Goal: Task Accomplishment & Management: Use online tool/utility

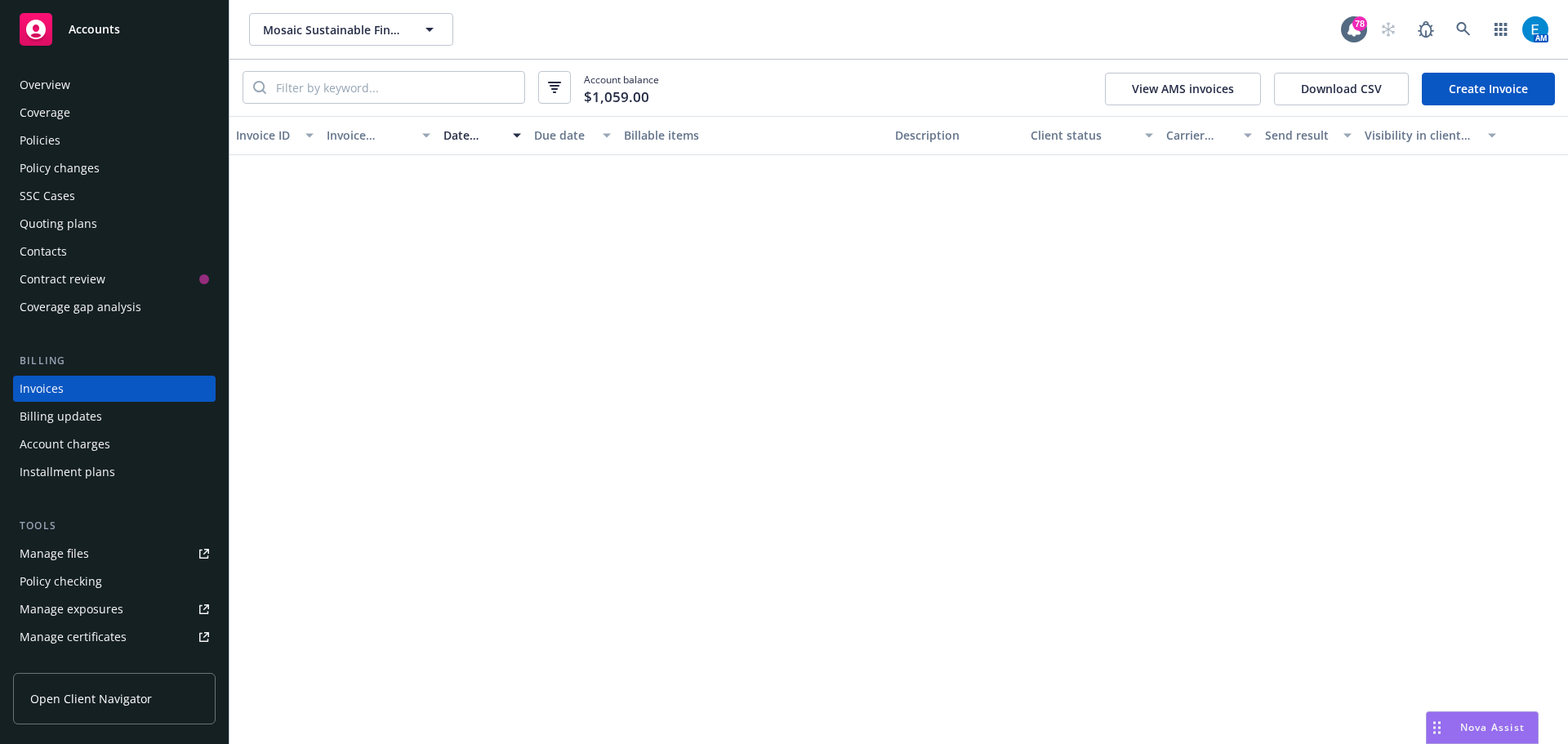
scroll to position [5509, 0]
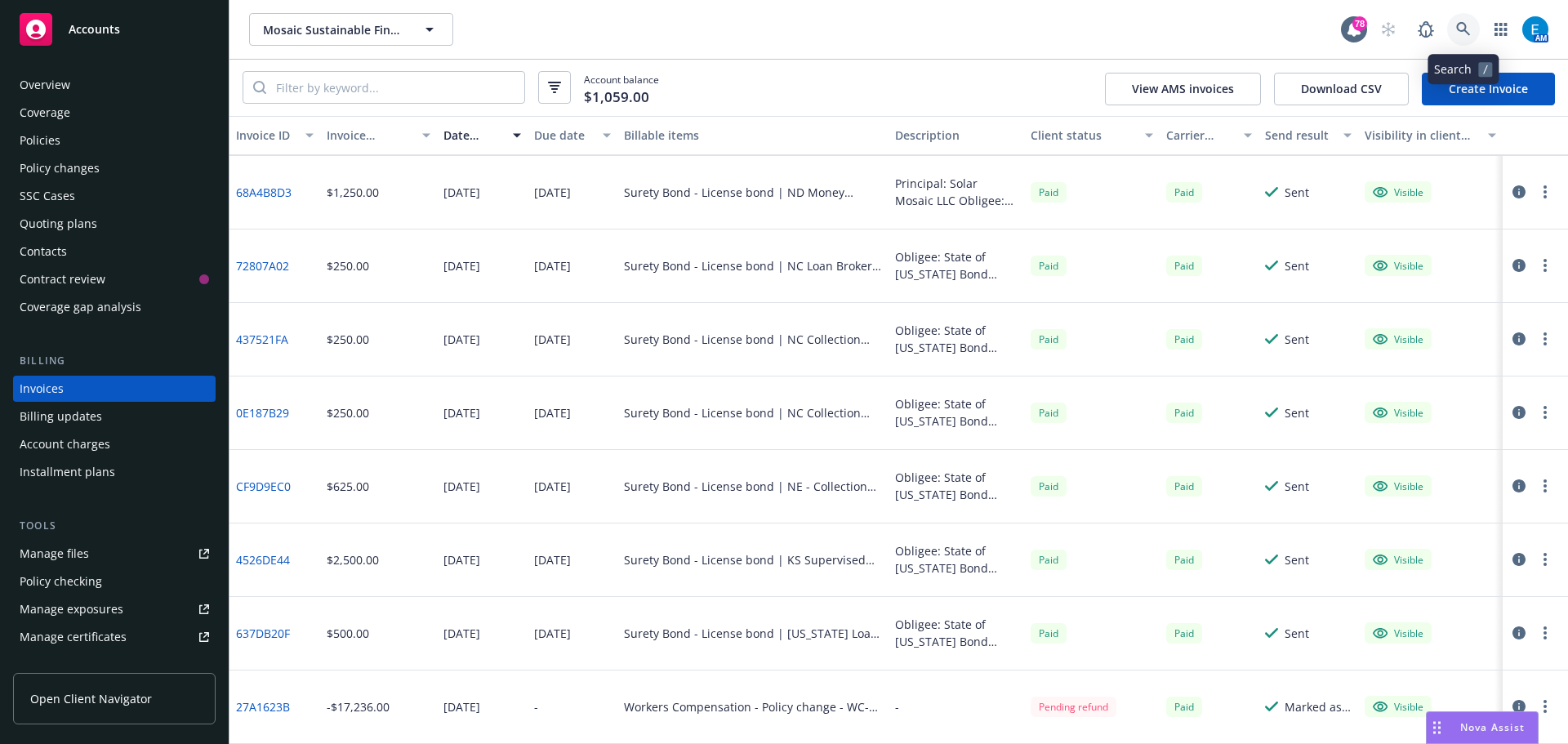
click at [1463, 29] on icon at bounding box center [1463, 29] width 15 height 15
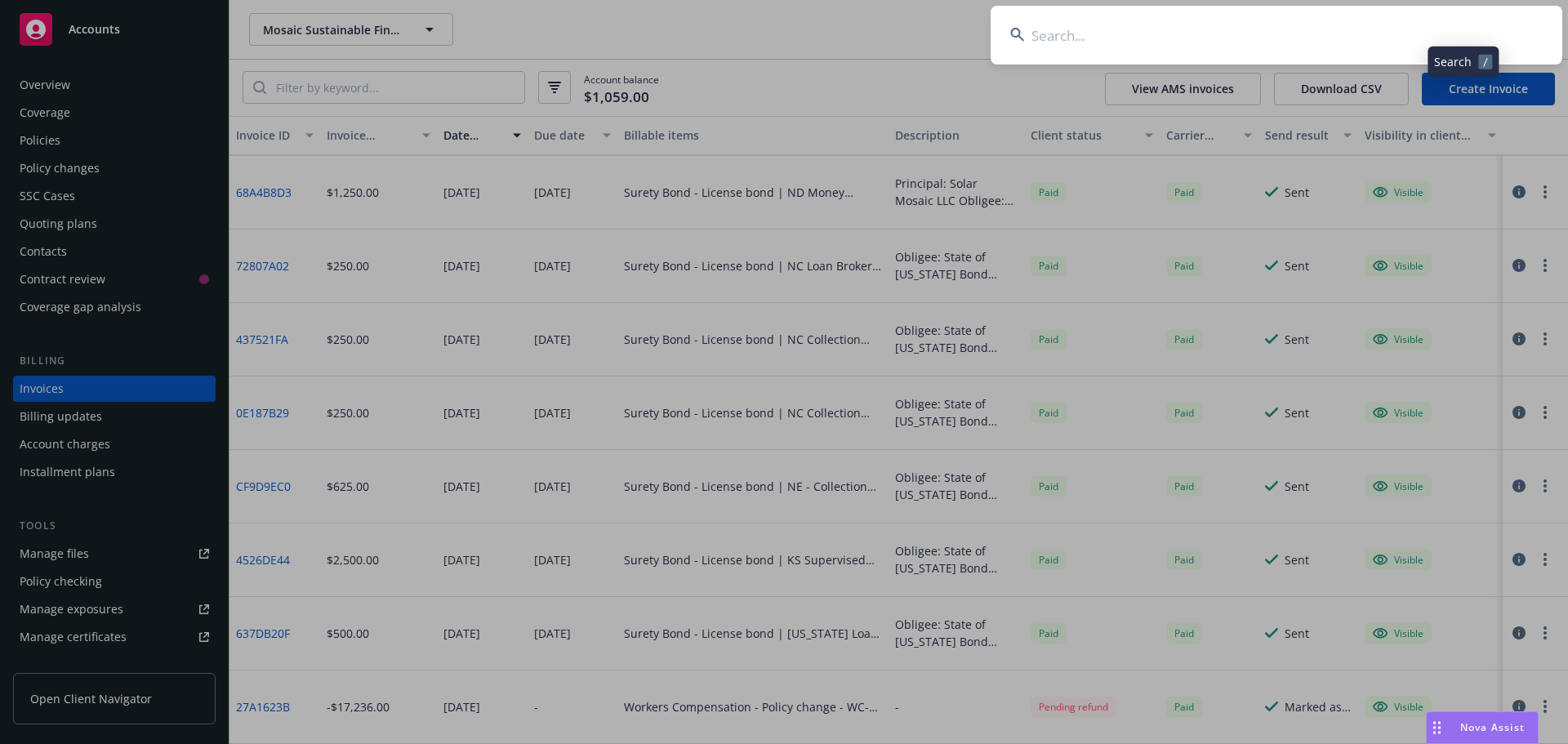
click at [1378, 31] on input at bounding box center [1276, 35] width 571 height 59
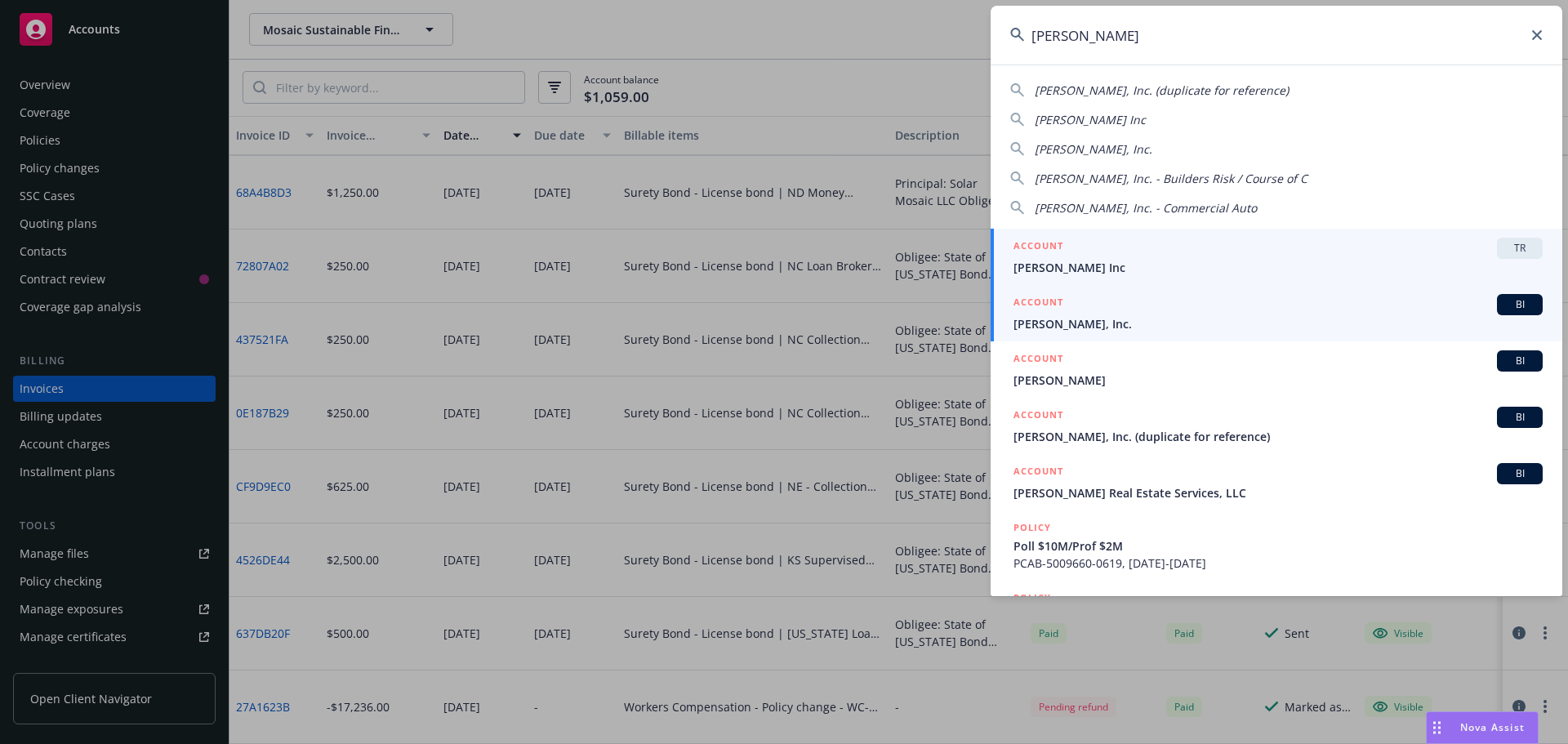
type input "gordon n."
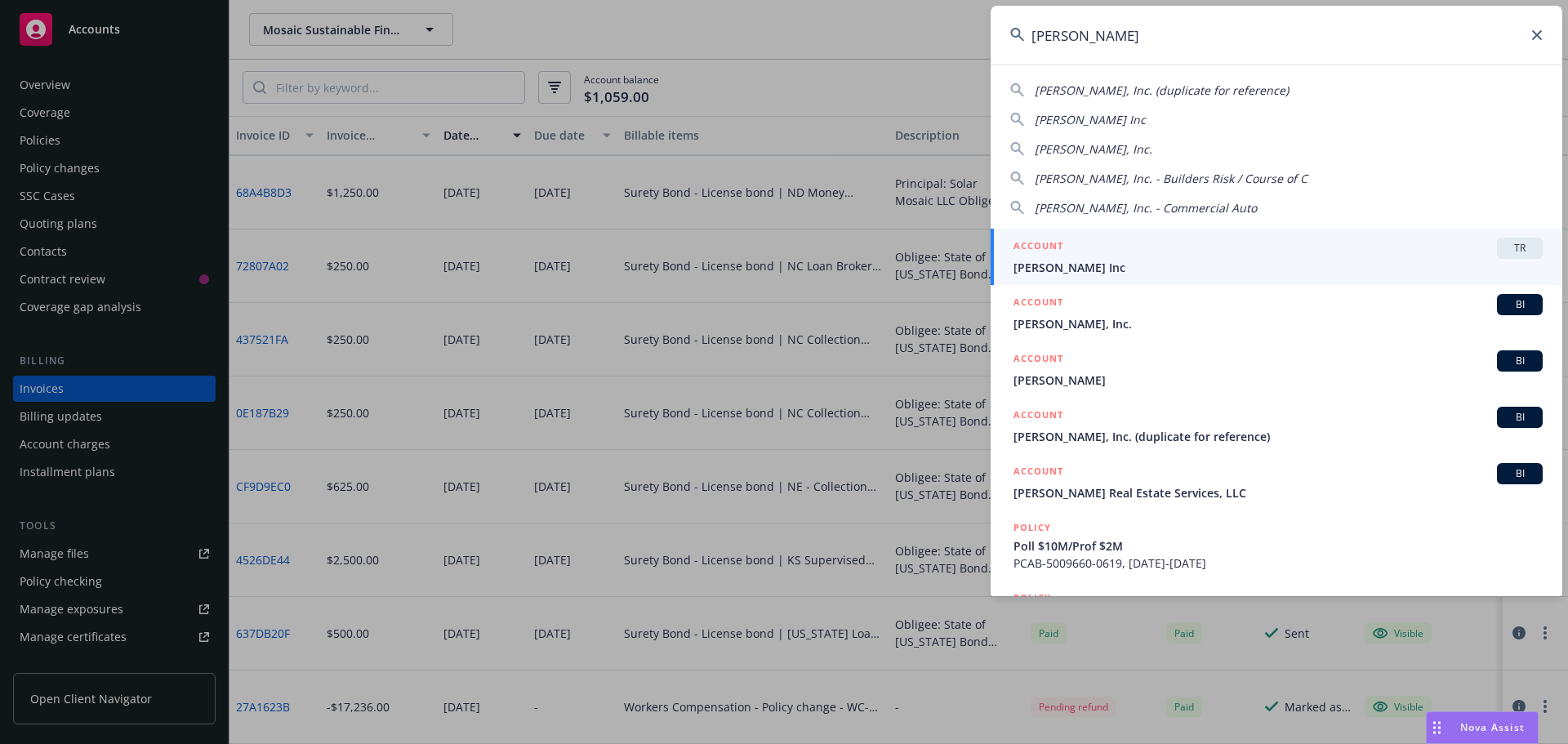
click at [1042, 321] on span "[PERSON_NAME], Inc." at bounding box center [1278, 323] width 529 height 17
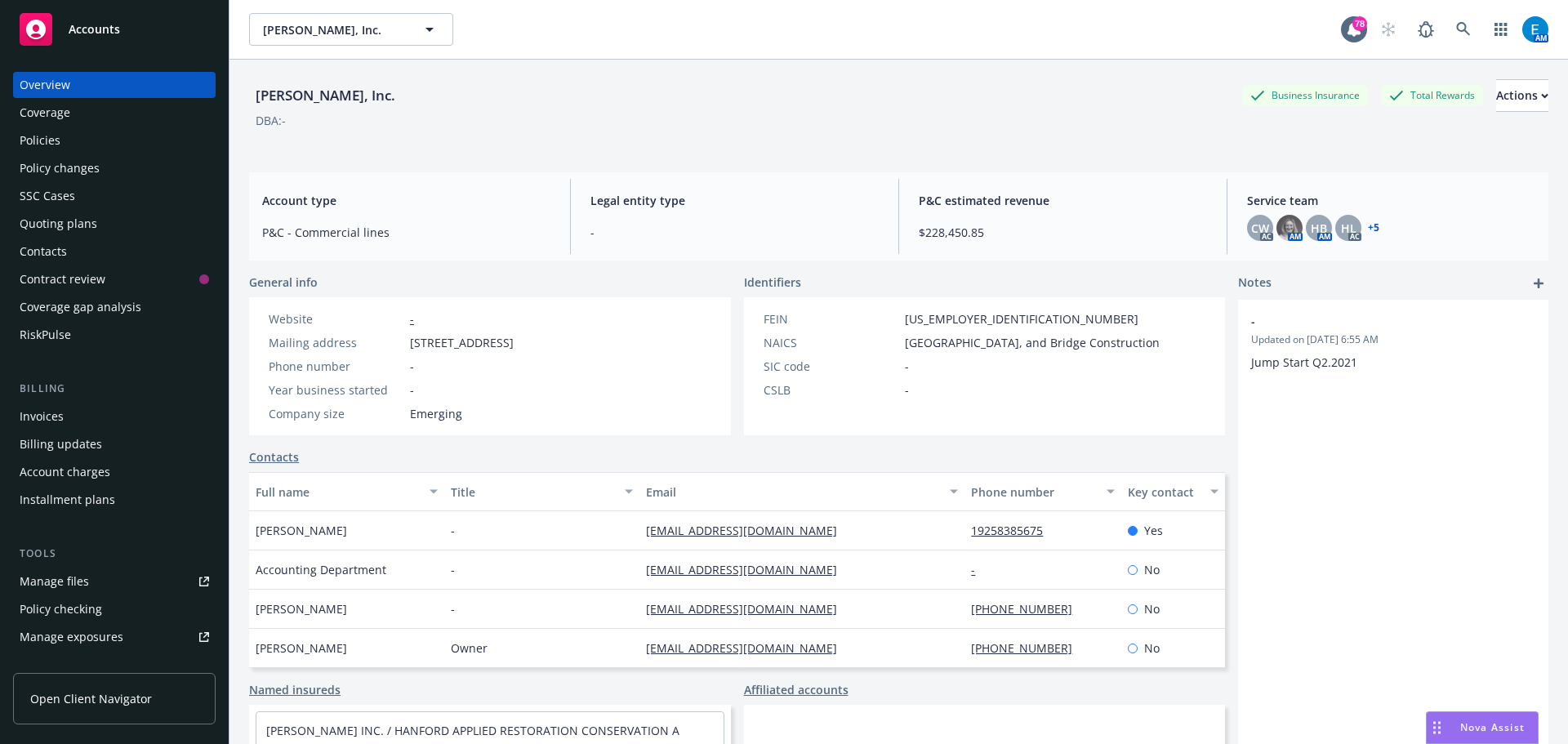
click at [60, 223] on div "Quoting plans" at bounding box center [58, 223] width 78 height 27
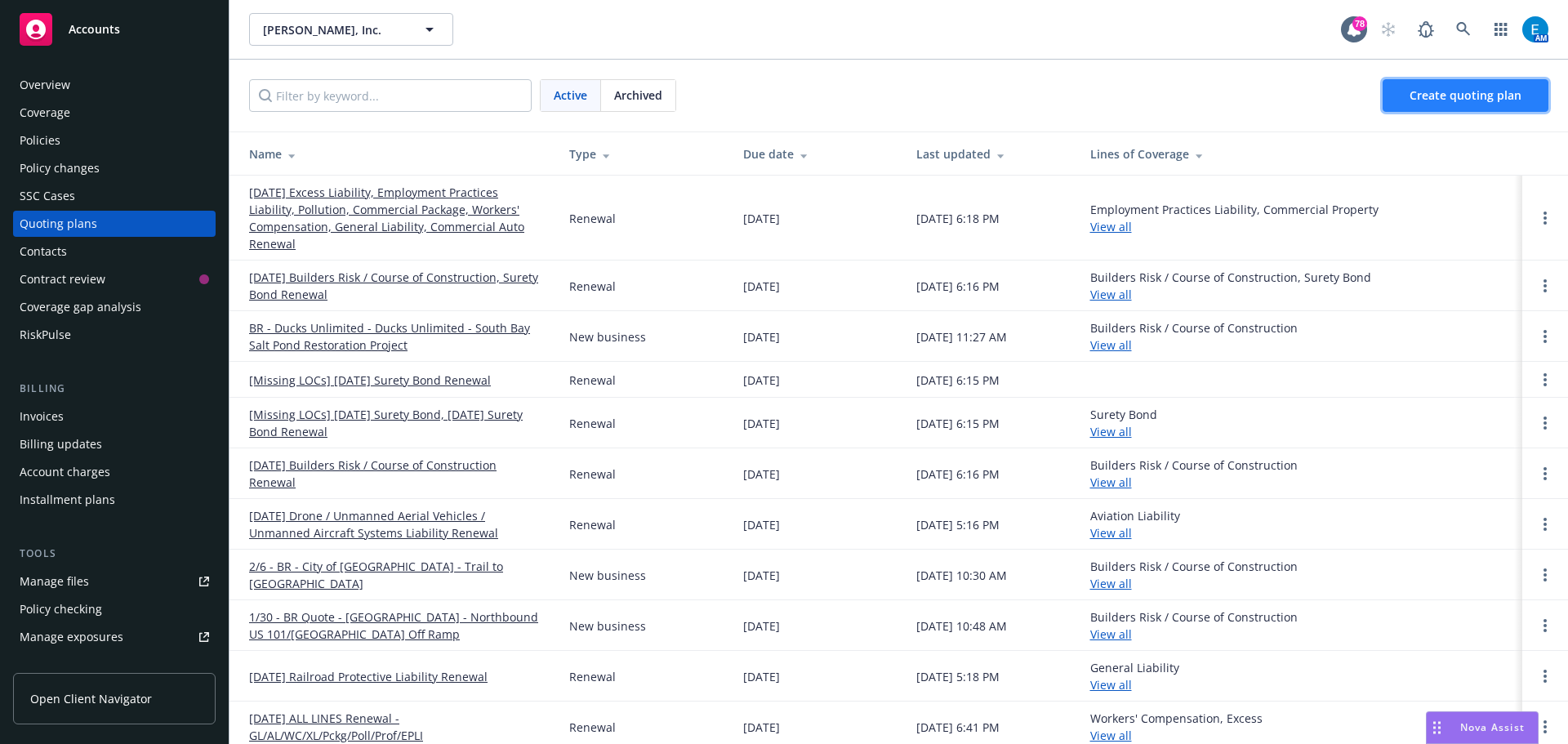
click at [1454, 96] on span "Create quoting plan" at bounding box center [1465, 94] width 112 height 16
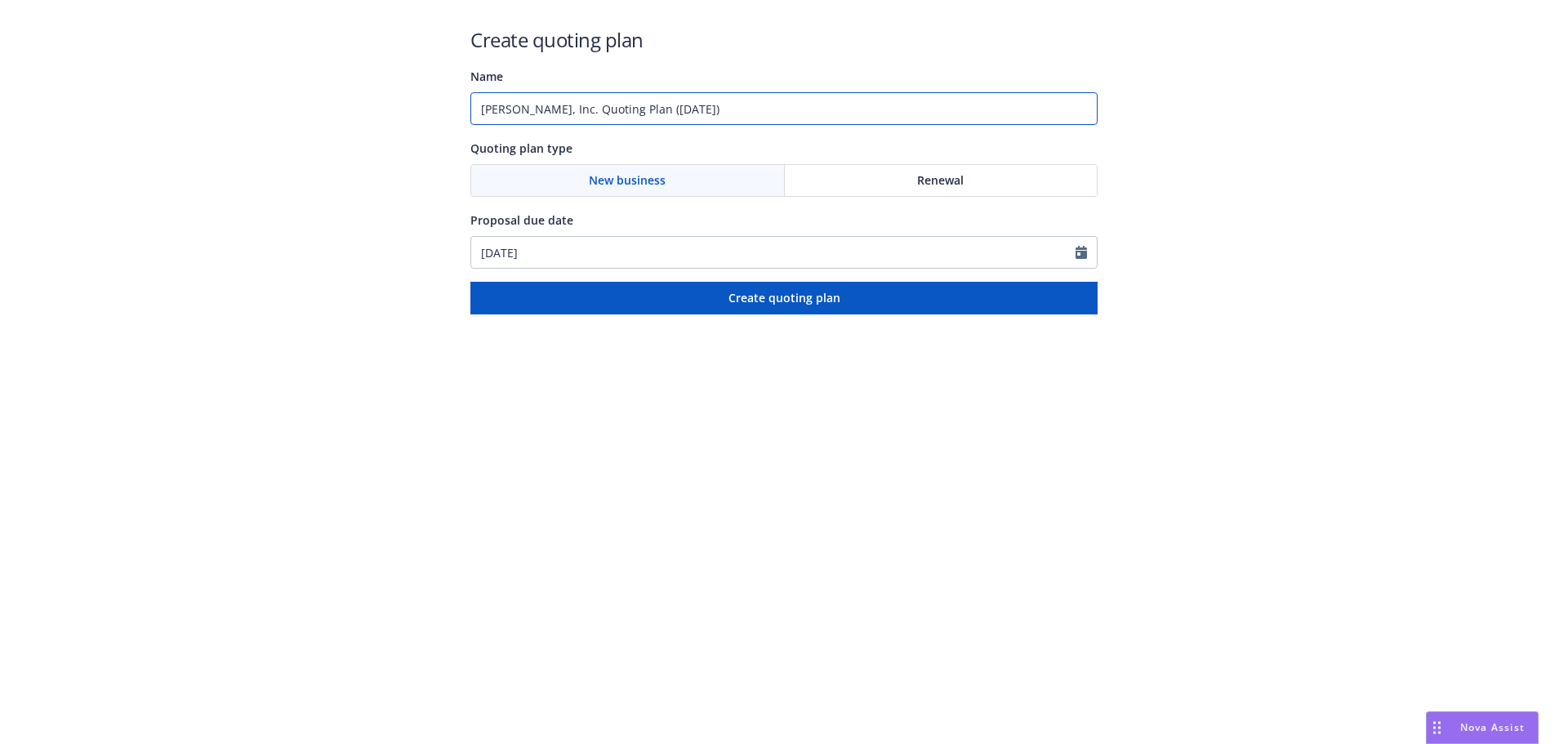
drag, startPoint x: 739, startPoint y: 112, endPoint x: 416, endPoint y: 102, distance: 323.2
click at [416, 102] on div "Create quoting plan Name [PERSON_NAME], Inc. Quoting Plan ([DATE]) Quoting plan…" at bounding box center [784, 156] width 1568 height 314
type input "#9475968 Caltrans"
click at [912, 177] on div "Renewal" at bounding box center [941, 180] width 313 height 31
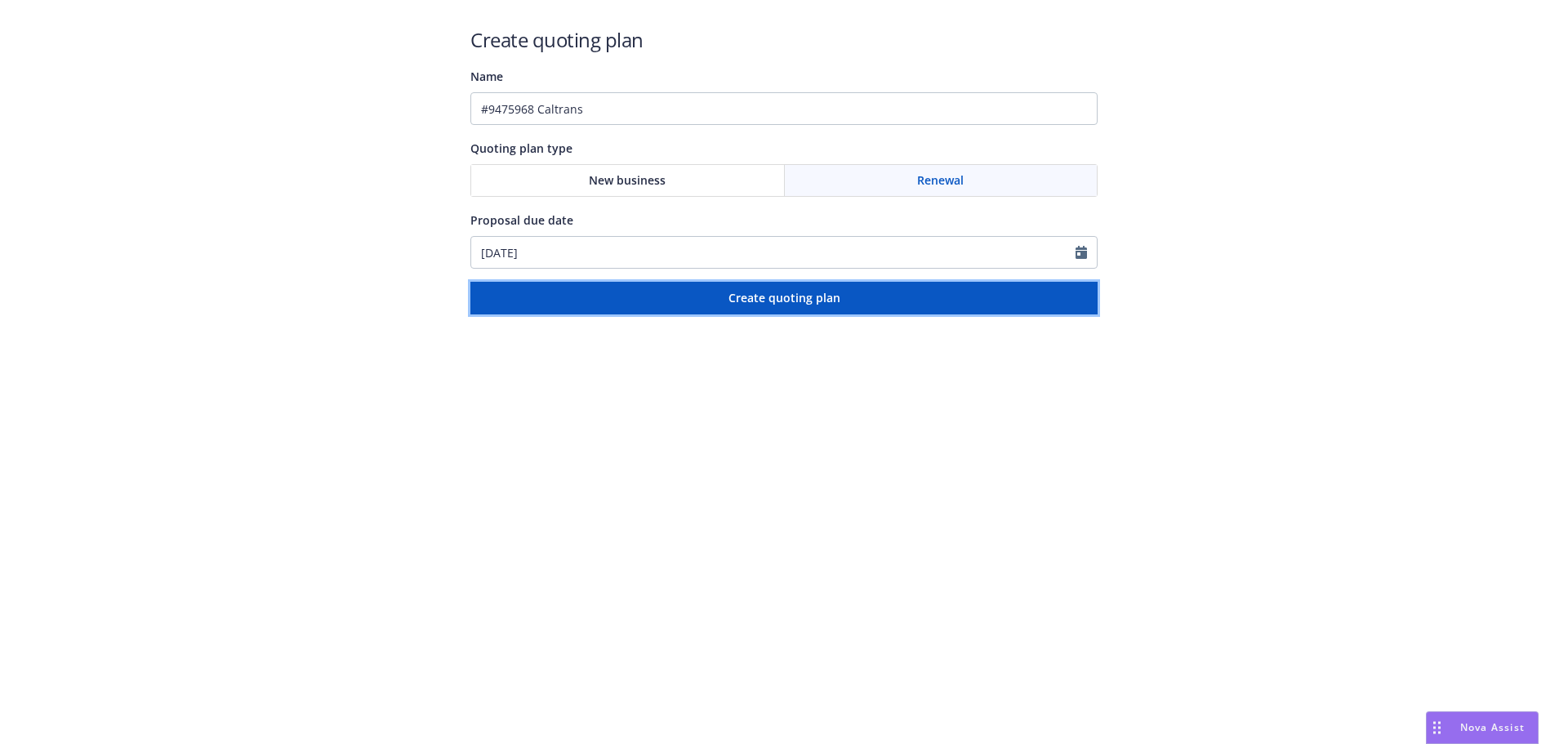
drag, startPoint x: 850, startPoint y: 289, endPoint x: 912, endPoint y: 328, distance: 73.2
click at [850, 289] on button "Create quoting plan" at bounding box center [784, 298] width 627 height 33
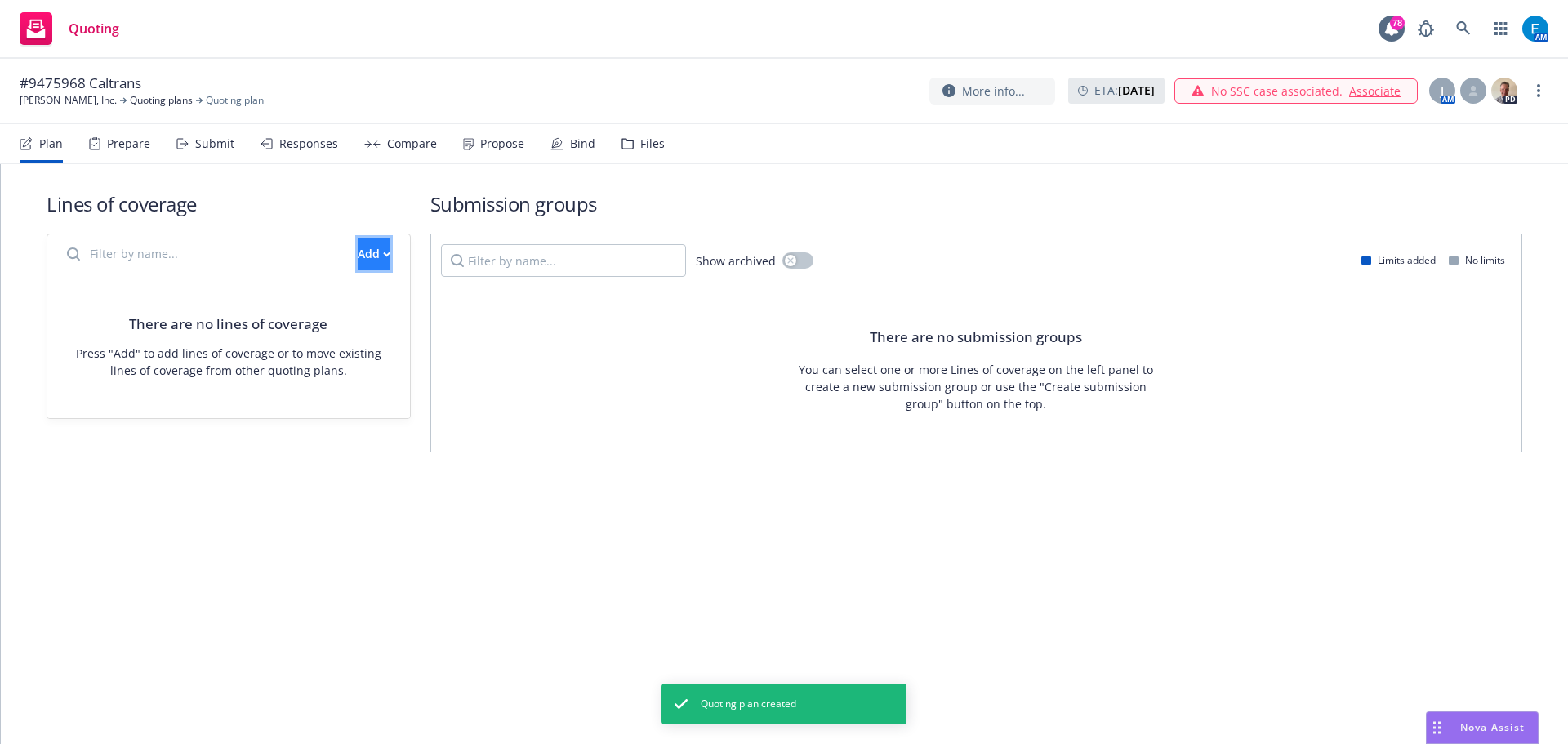
click at [358, 253] on div "Add" at bounding box center [374, 253] width 33 height 31
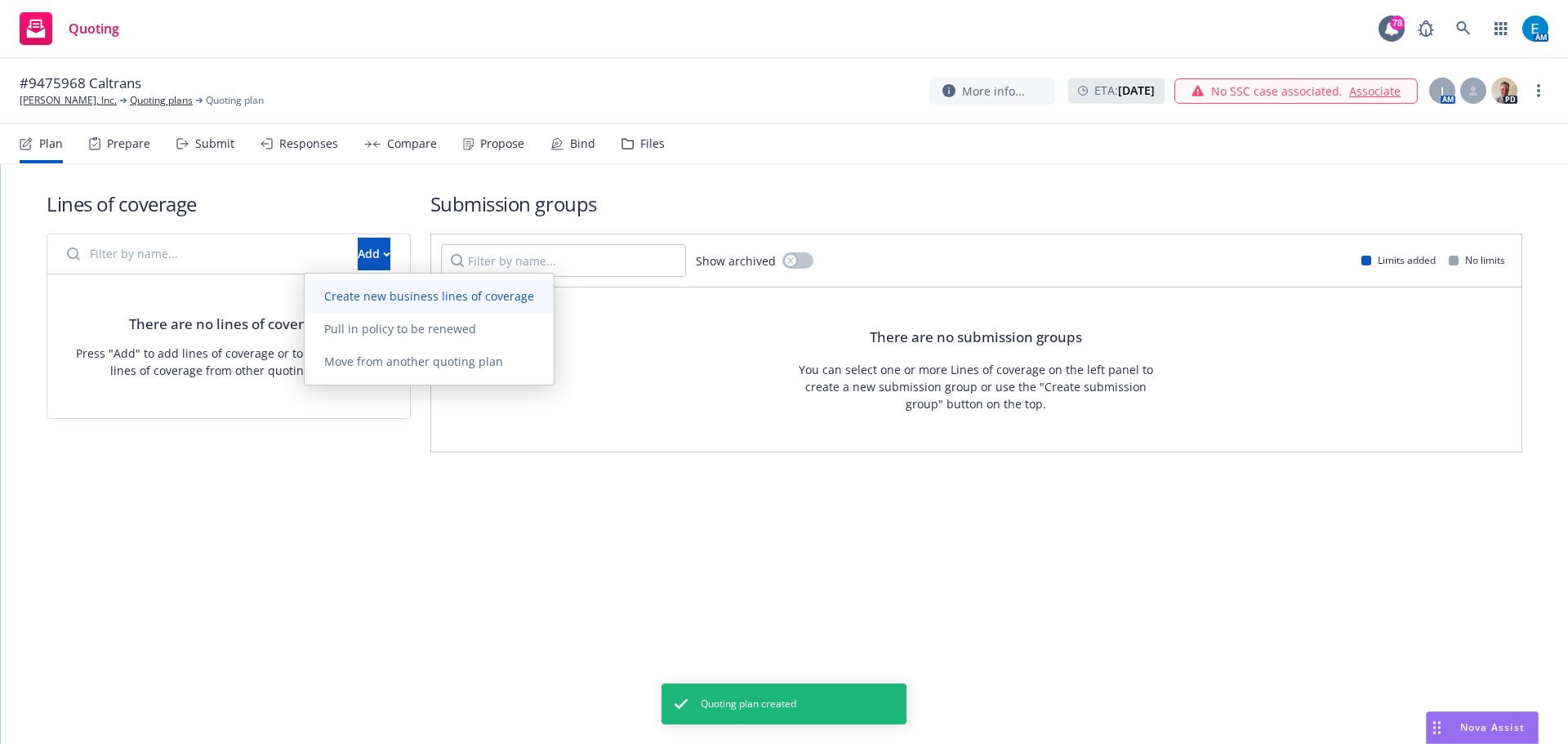
click at [369, 297] on span "Create new business lines of coverage" at bounding box center [429, 296] width 249 height 16
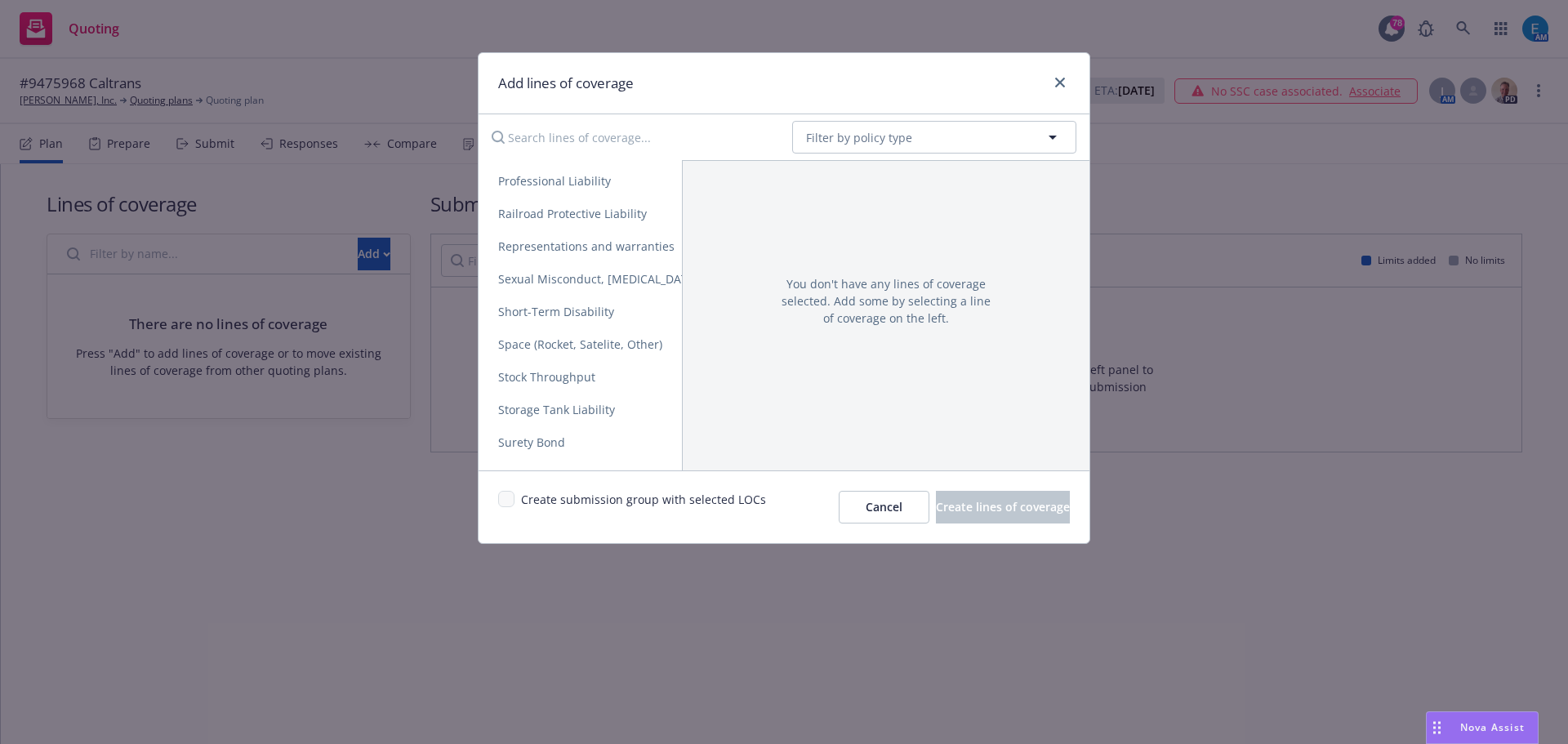
scroll to position [3113, 0]
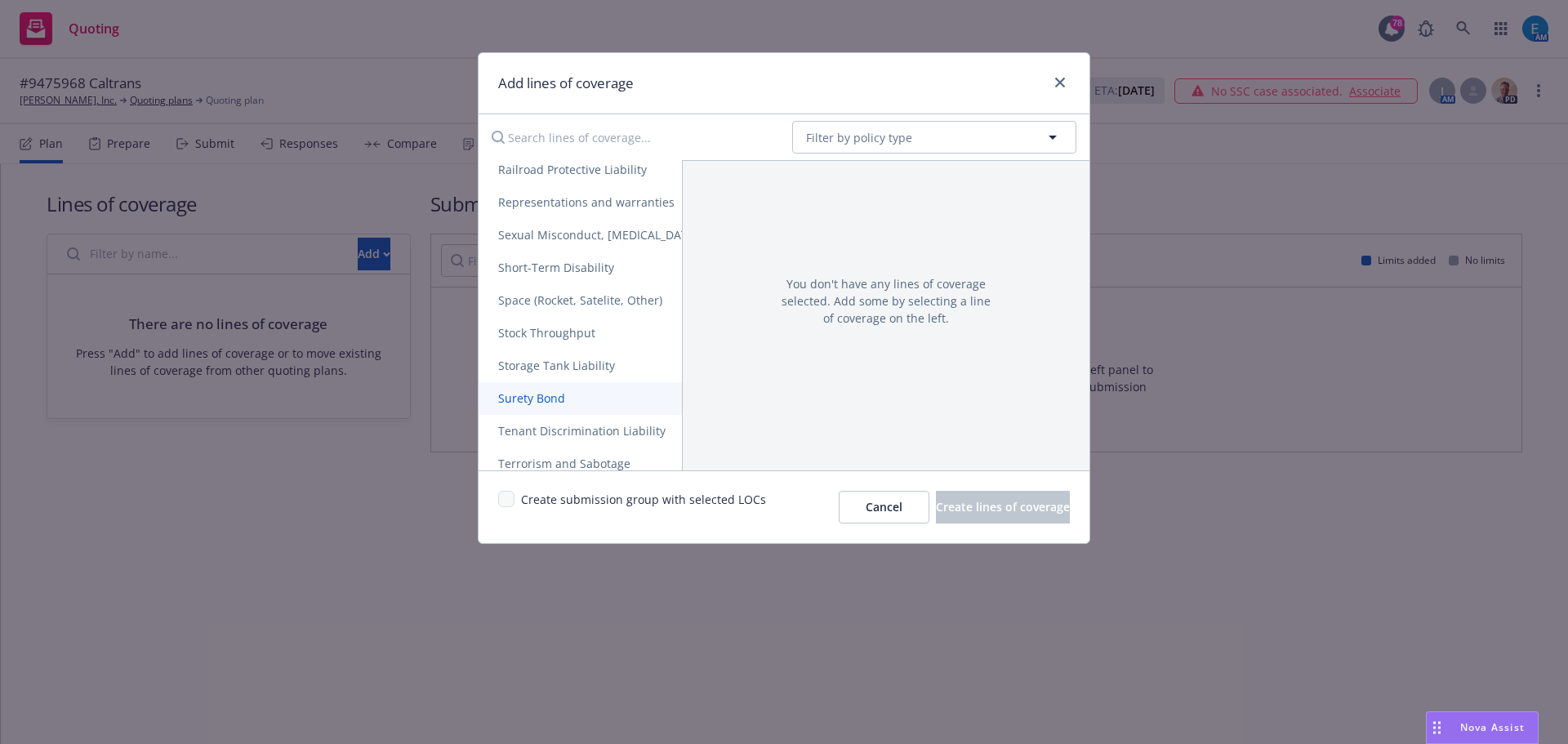
click at [554, 397] on span "Surety Bond" at bounding box center [532, 397] width 106 height 16
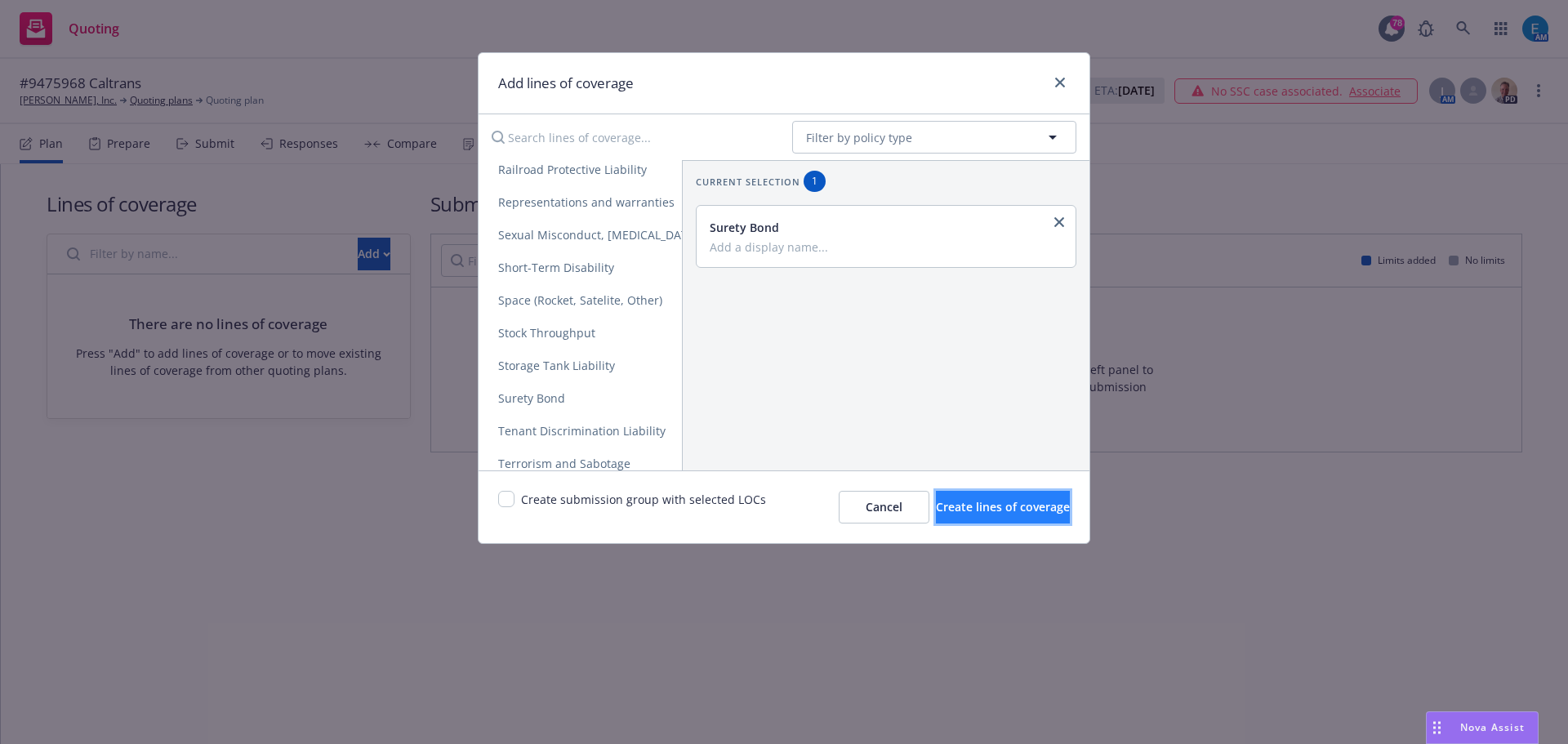
click at [949, 505] on span "Create lines of coverage" at bounding box center [1002, 506] width 134 height 16
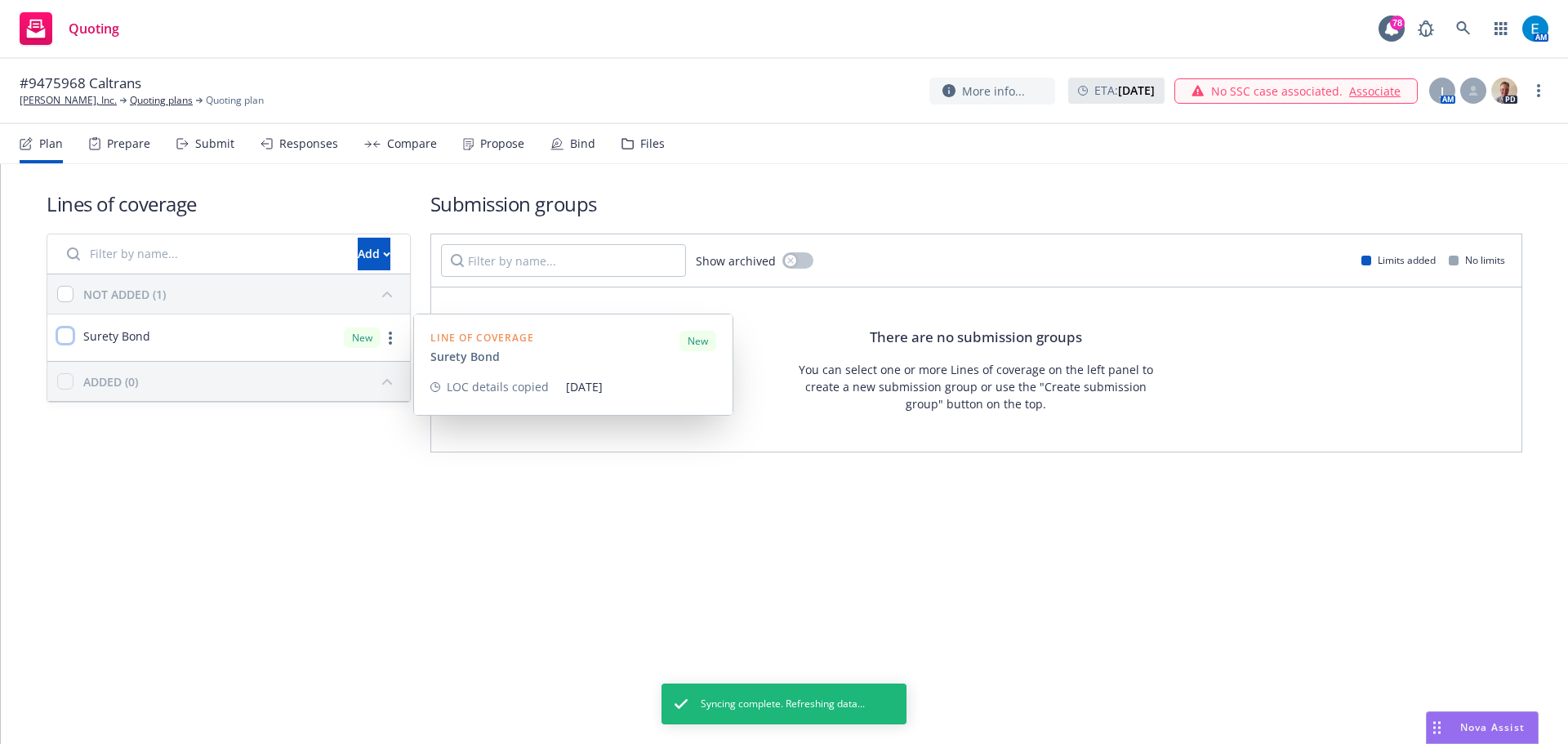
click at [66, 337] on input "checkbox" at bounding box center [65, 336] width 16 height 16
checkbox input "true"
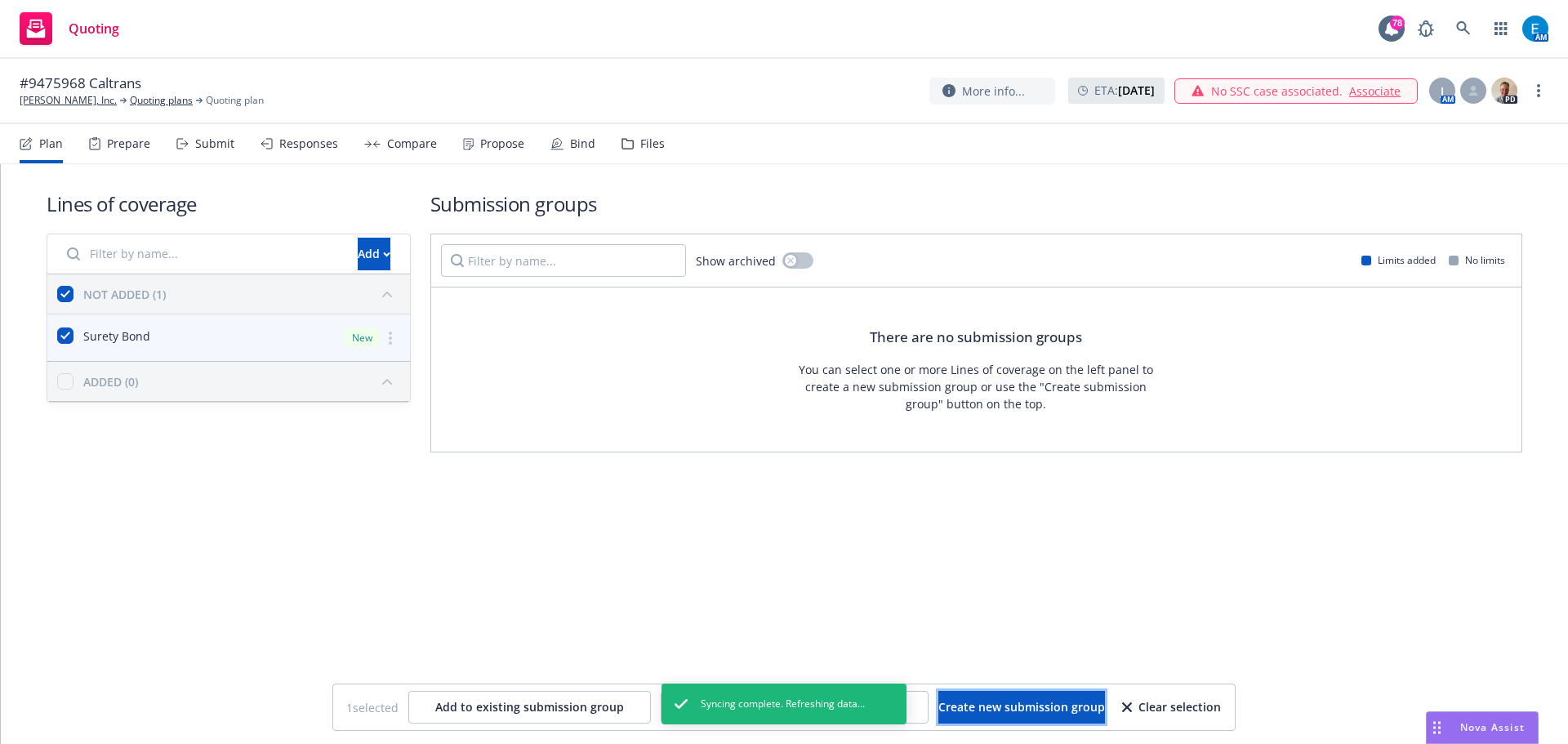
drag, startPoint x: 993, startPoint y: 701, endPoint x: 973, endPoint y: 681, distance: 28.3
click at [992, 701] on span "Create new submission group" at bounding box center [1022, 706] width 167 height 16
checkbox input "false"
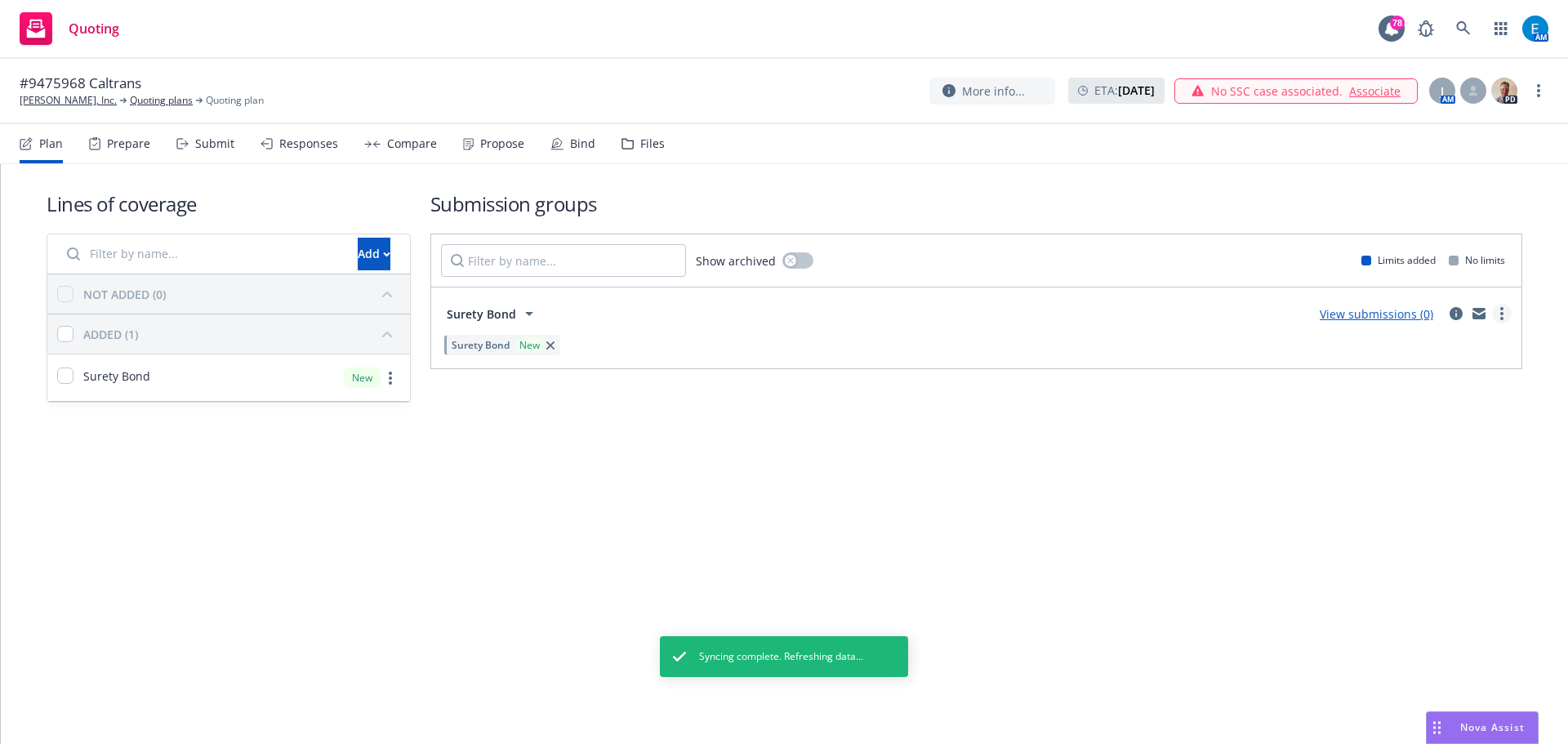
click at [1504, 314] on link "more" at bounding box center [1501, 313] width 19 height 19
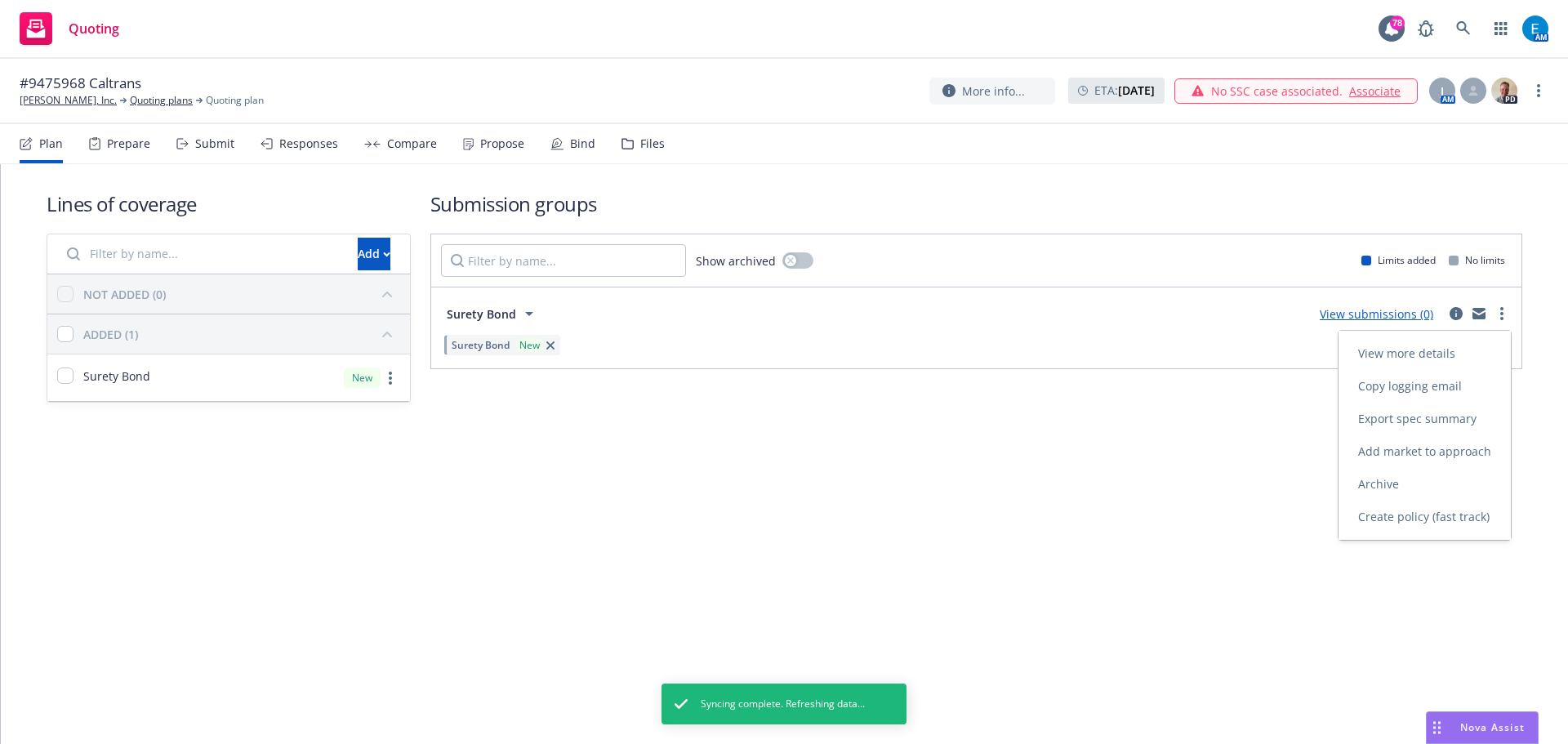
drag, startPoint x: 1422, startPoint y: 516, endPoint x: 1263, endPoint y: 523, distance: 159.2
click at [1422, 517] on span "Create policy (fast track)" at bounding box center [1423, 516] width 170 height 16
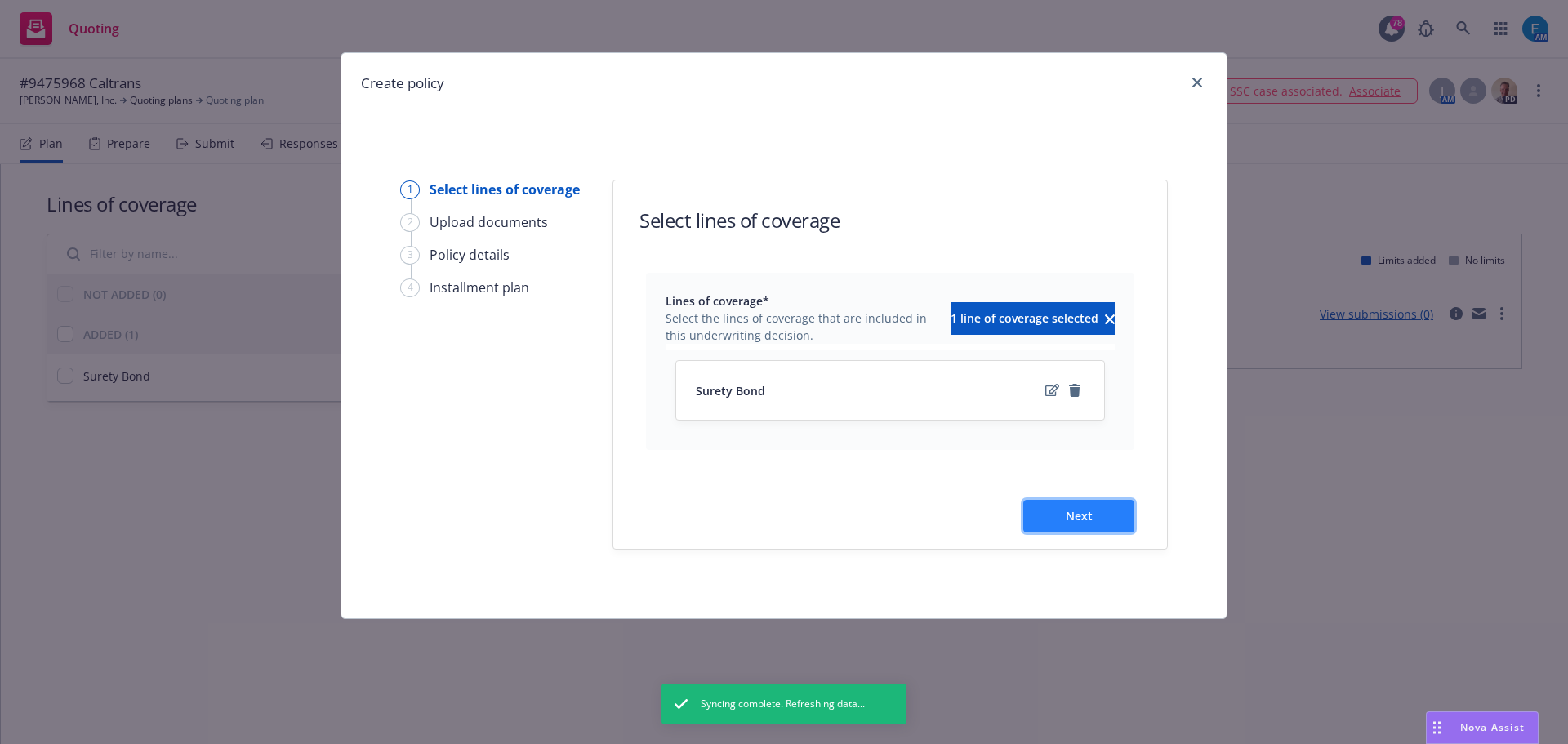
click at [1062, 510] on button "Next" at bounding box center [1078, 516] width 111 height 33
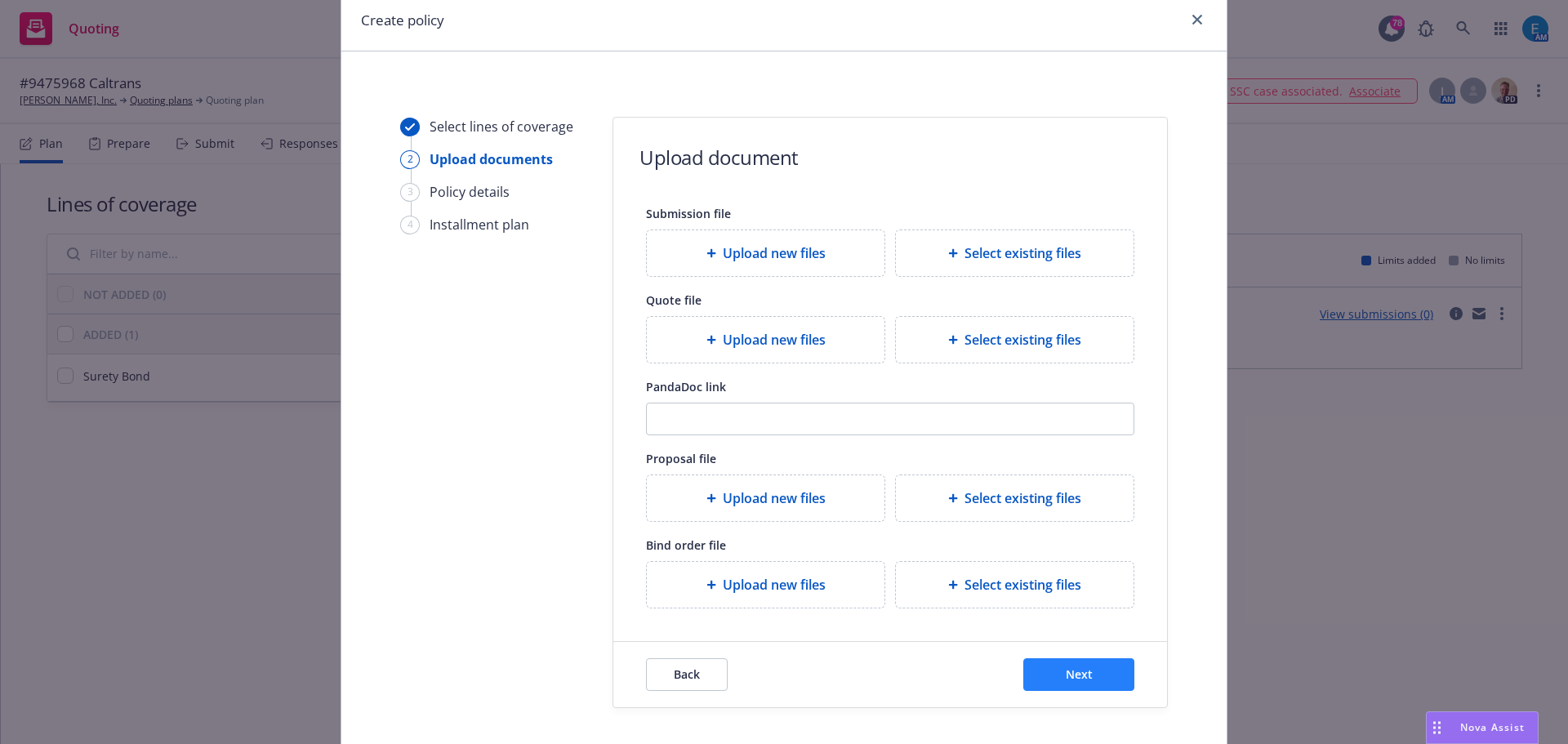
scroll to position [81, 0]
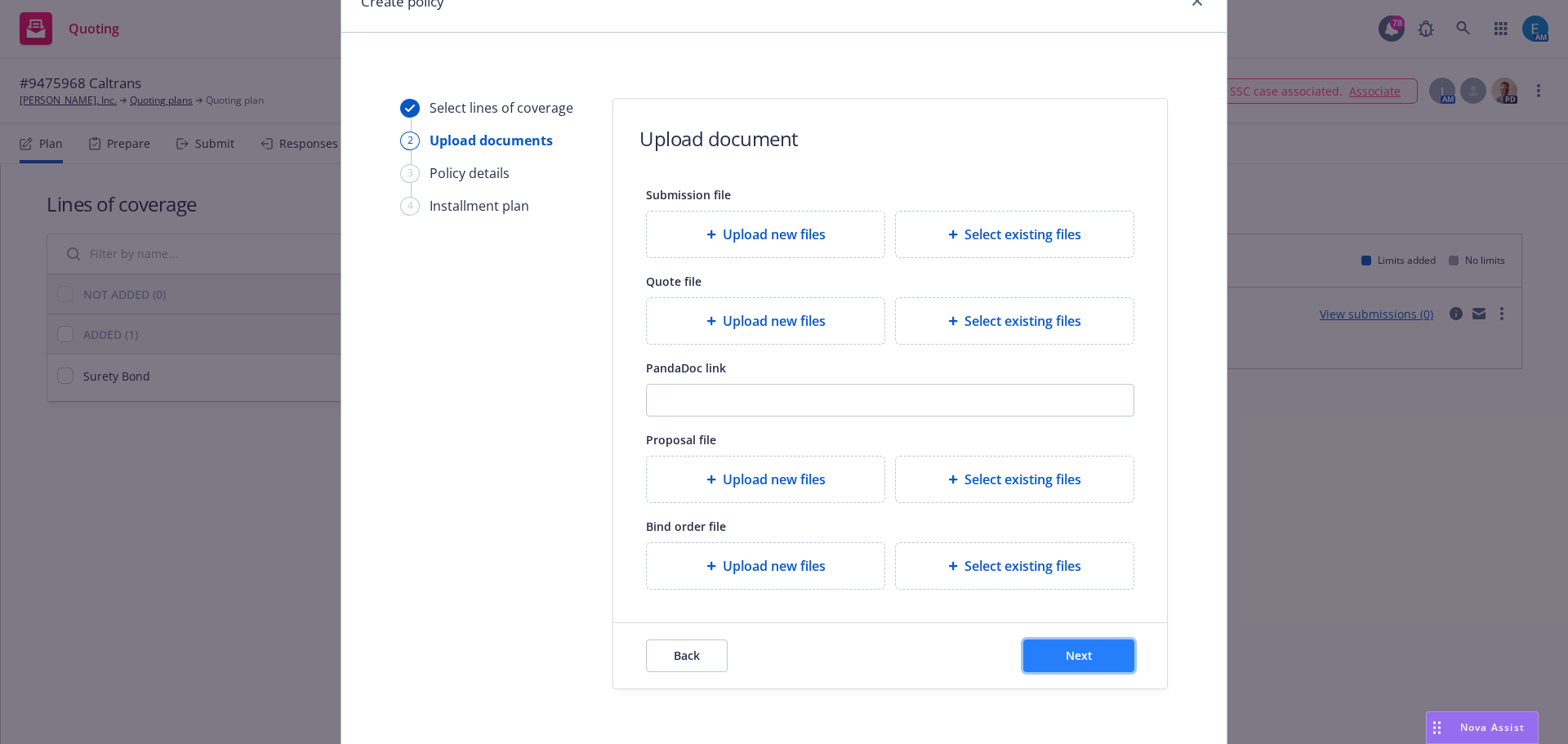
click at [1065, 654] on span "Next" at bounding box center [1078, 654] width 27 height 16
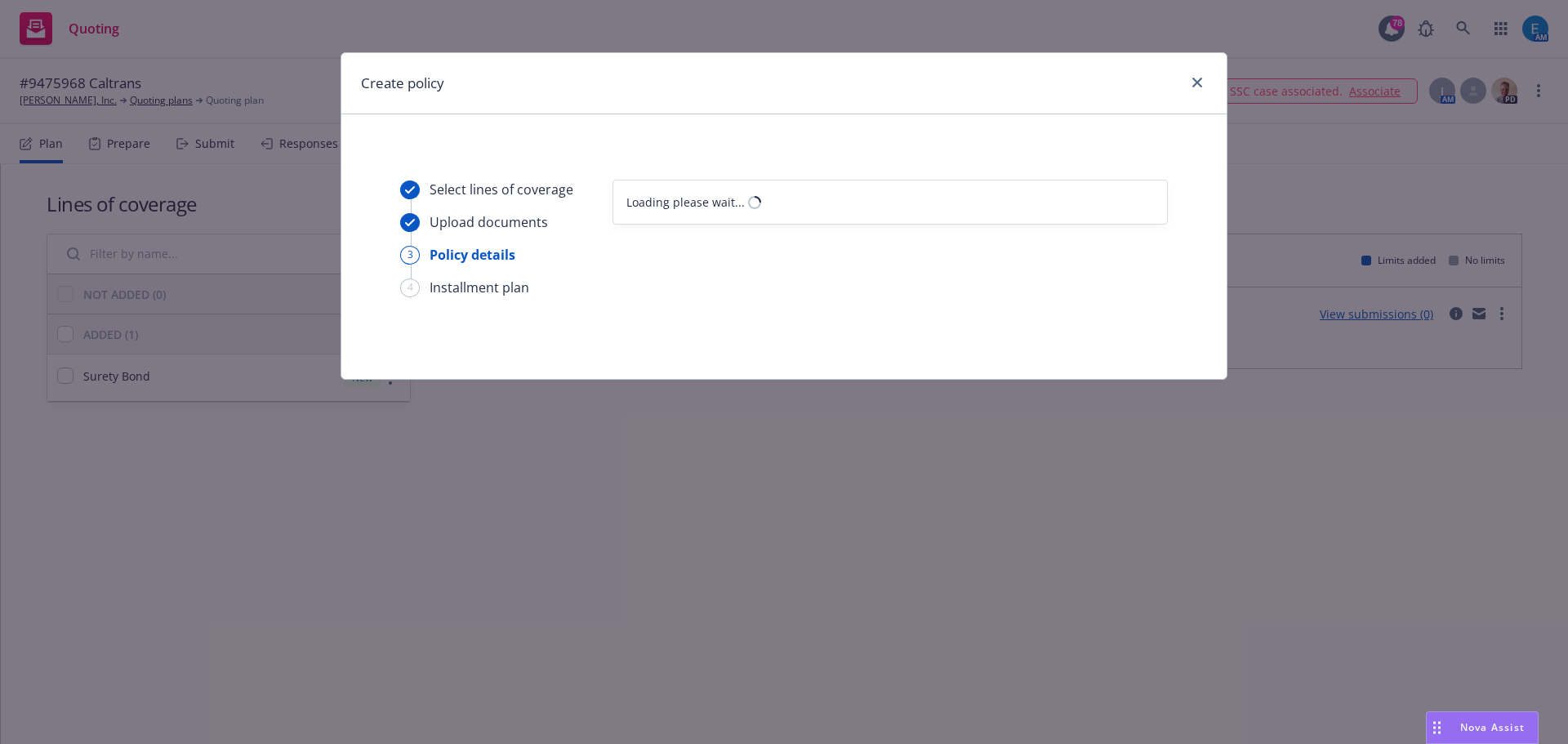
scroll to position [0, 0]
select select "12"
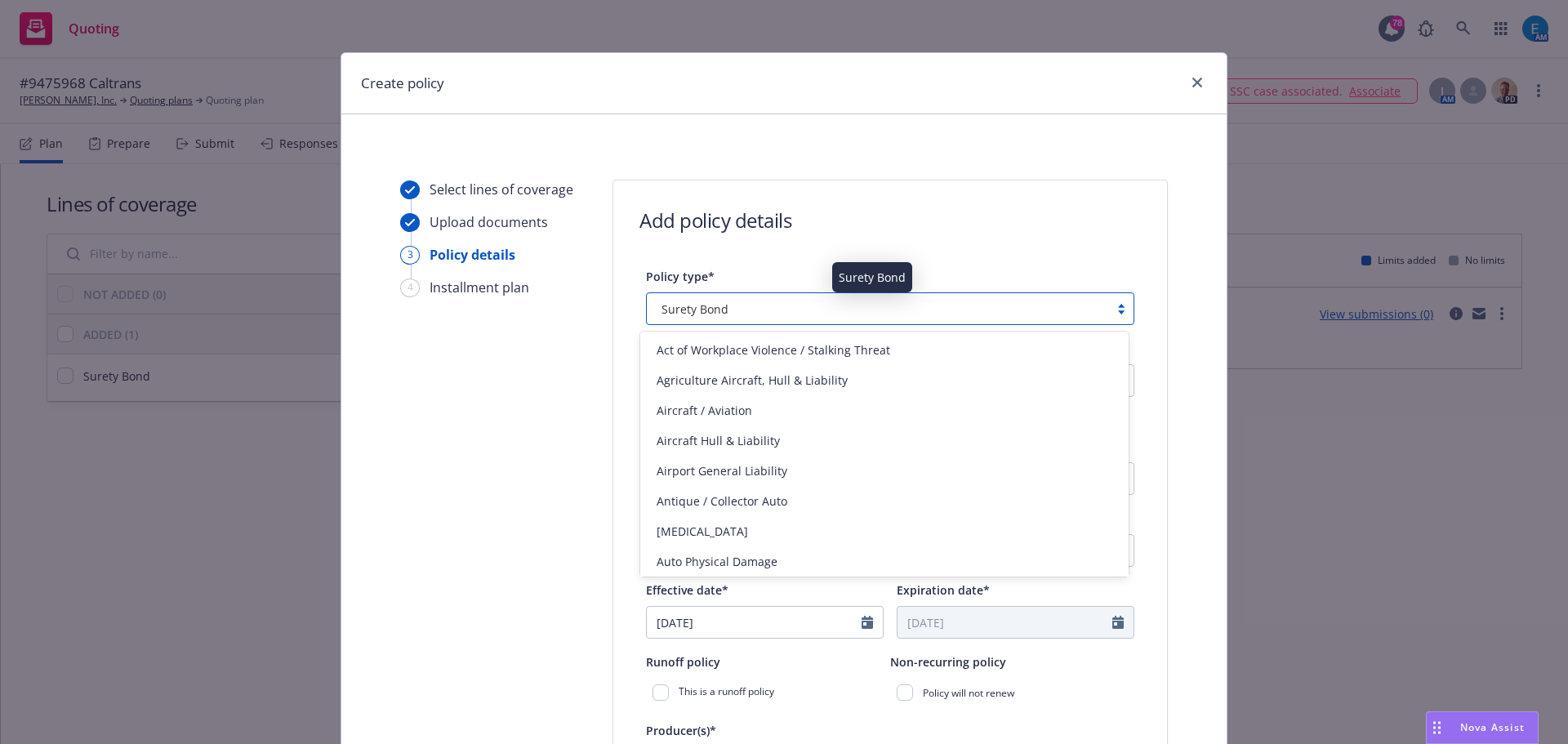
click at [734, 310] on div "Surety Bond" at bounding box center [877, 308] width 446 height 17
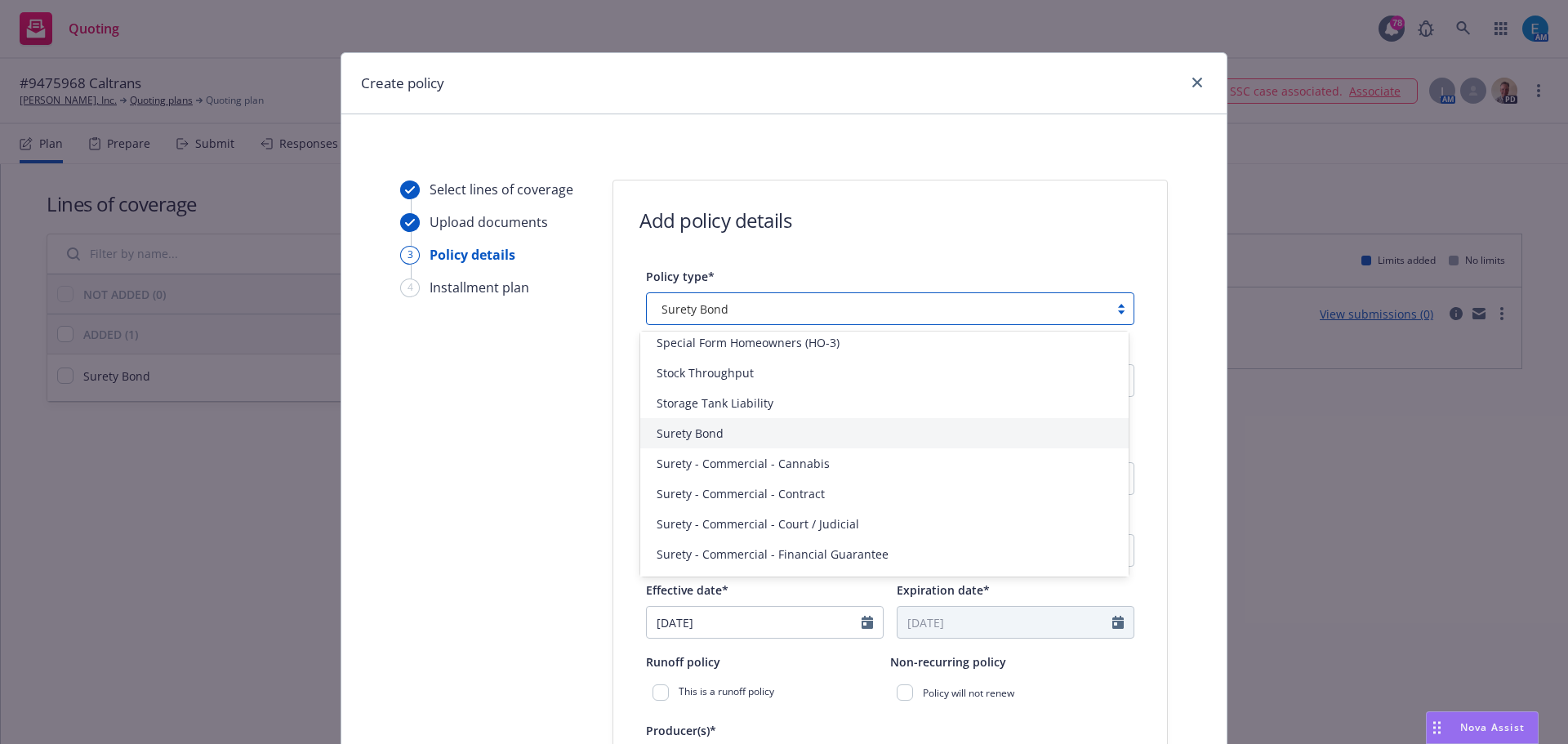
scroll to position [3839, 0]
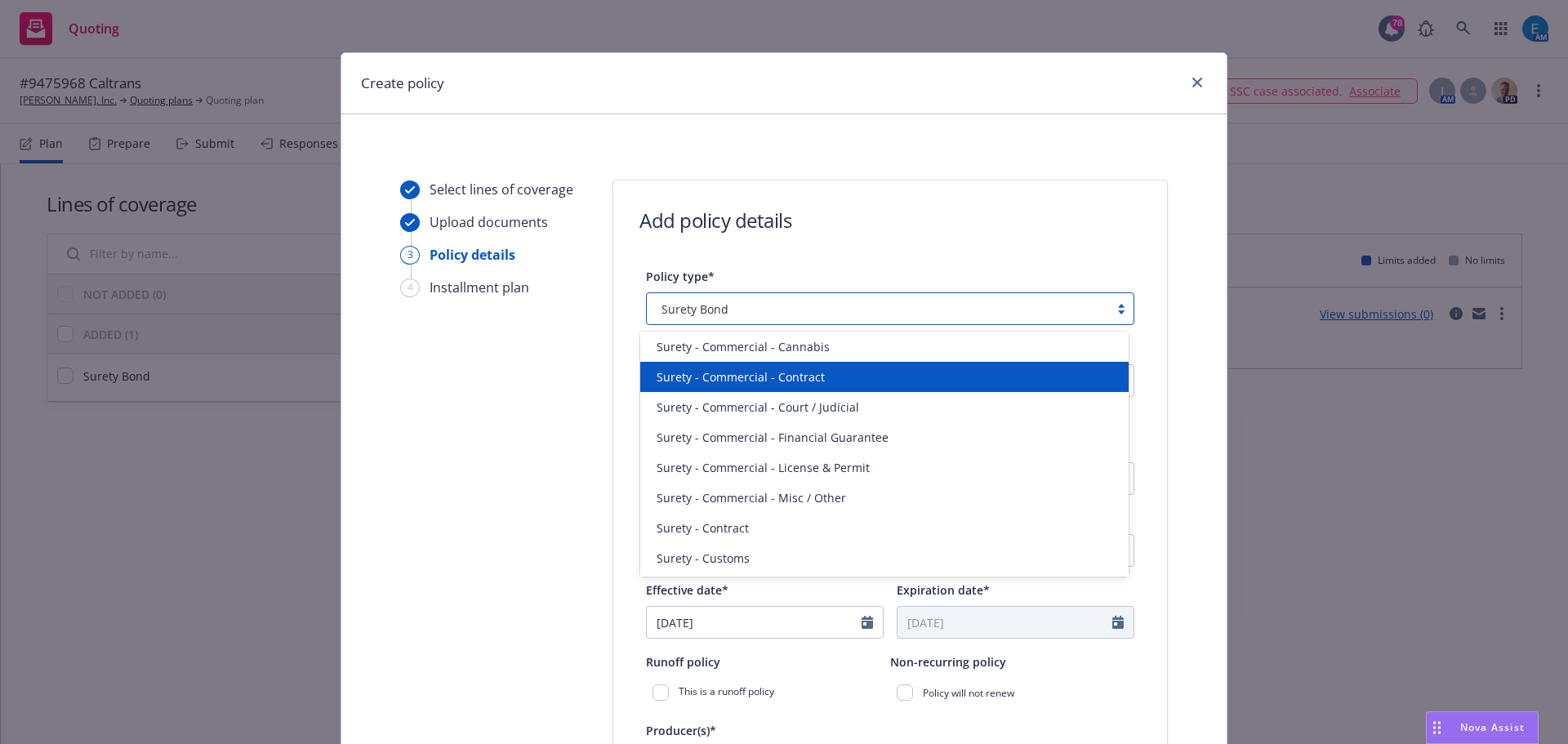
click at [859, 372] on div "Surety - Commercial - Contract" at bounding box center [884, 376] width 469 height 17
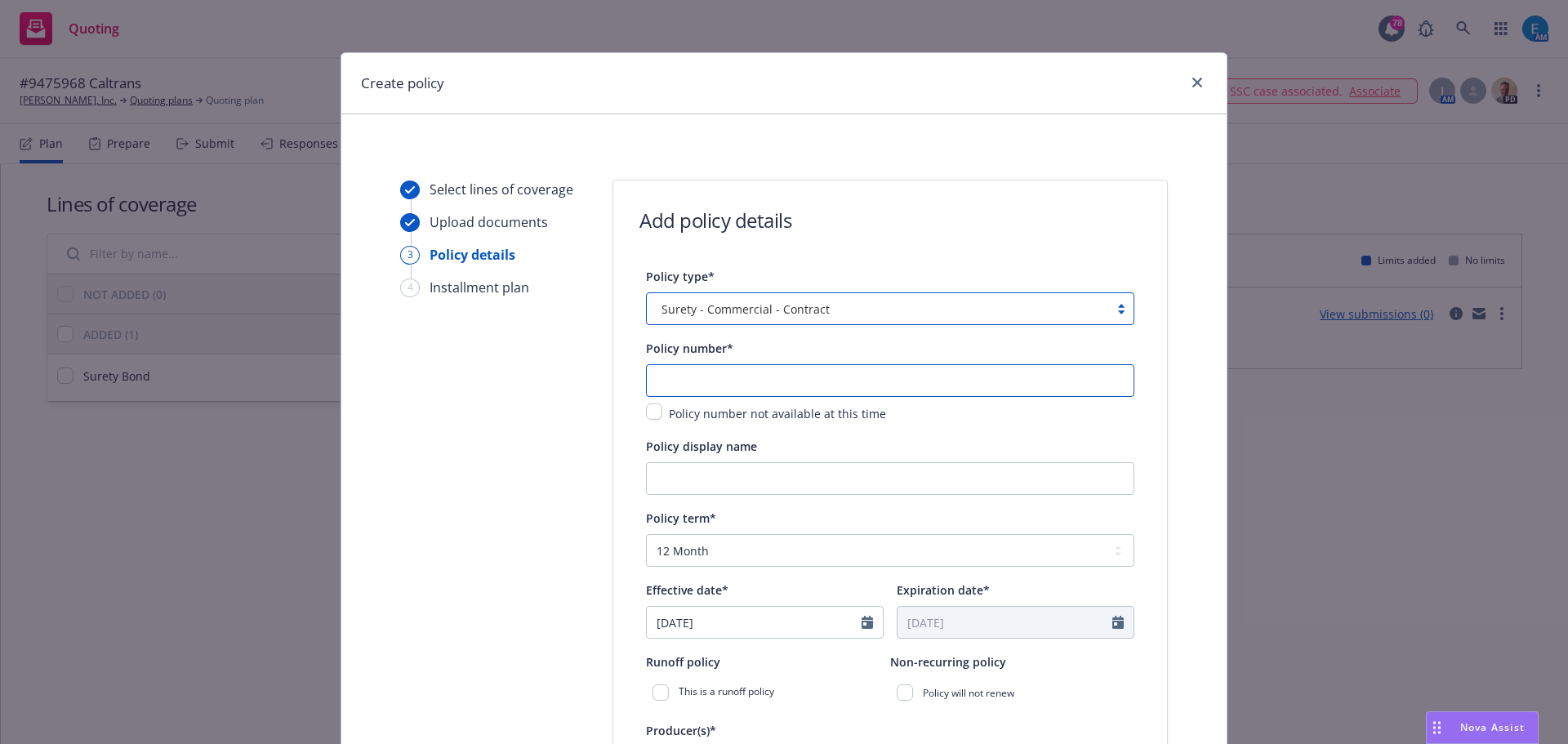
click at [747, 372] on input "text" at bounding box center [890, 381] width 488 height 33
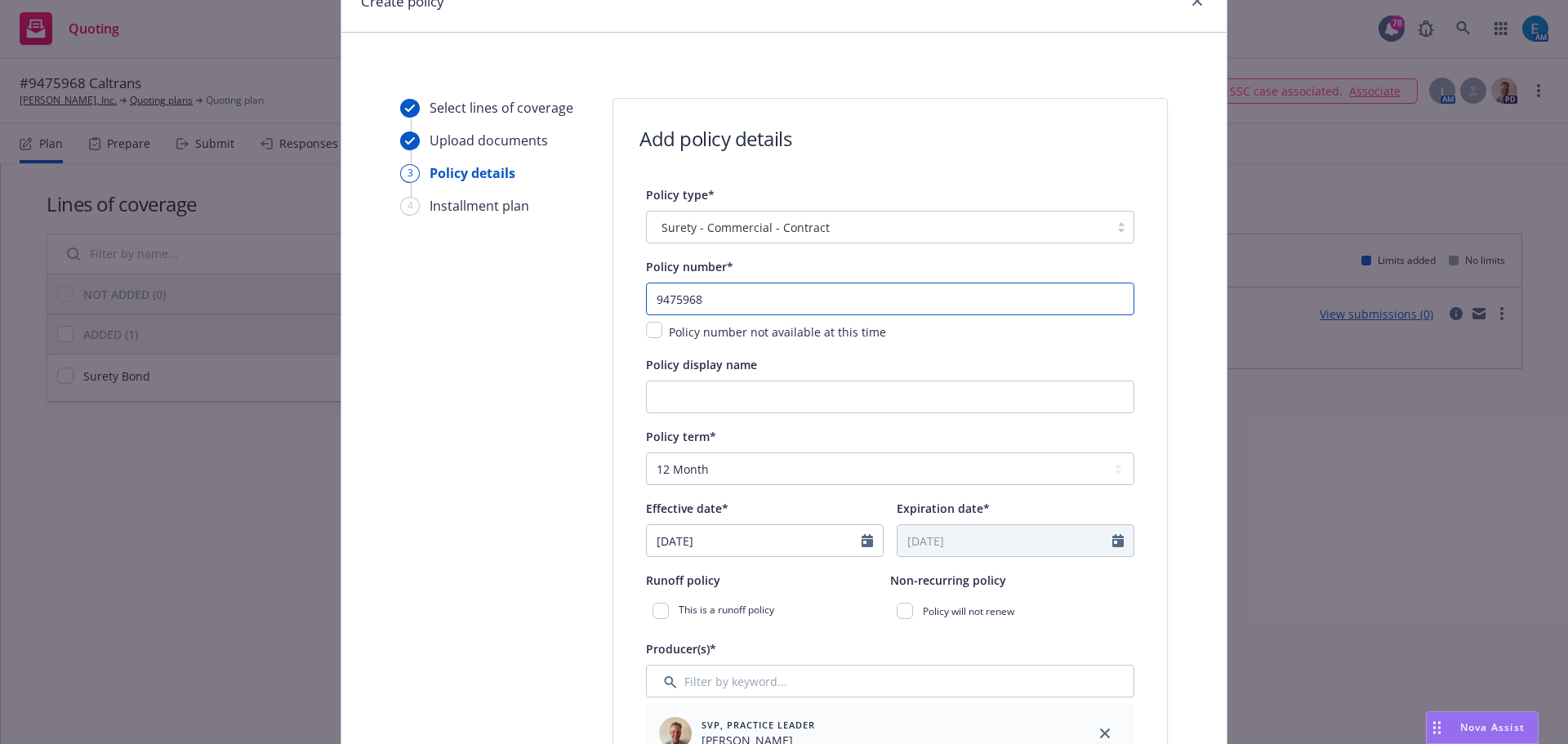
type input "9475968"
click at [784, 395] on input "Policy display name" at bounding box center [890, 397] width 488 height 33
type input "Caltrans Contract #05-1H4704"
click at [727, 465] on select "Select policy term 12 Month 6 Month 4 Month 3 Month 2 Month 1 Month 36 Month (3…" at bounding box center [890, 469] width 488 height 33
select select "other"
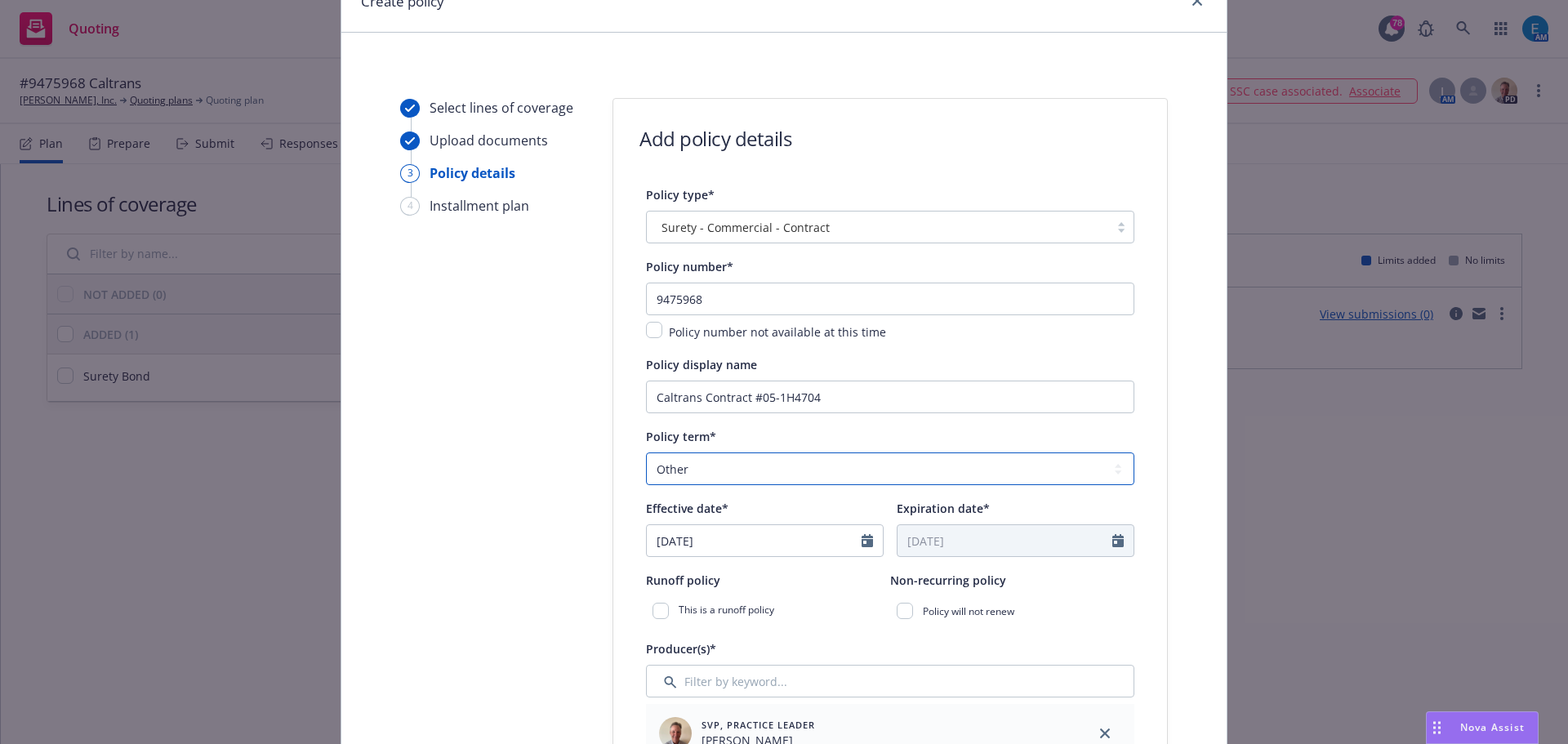
click at [646, 452] on select "Select policy term 12 Month 6 Month 4 Month 3 Month 2 Month 1 Month 36 Month (3…" at bounding box center [890, 469] width 488 height 33
select select "9"
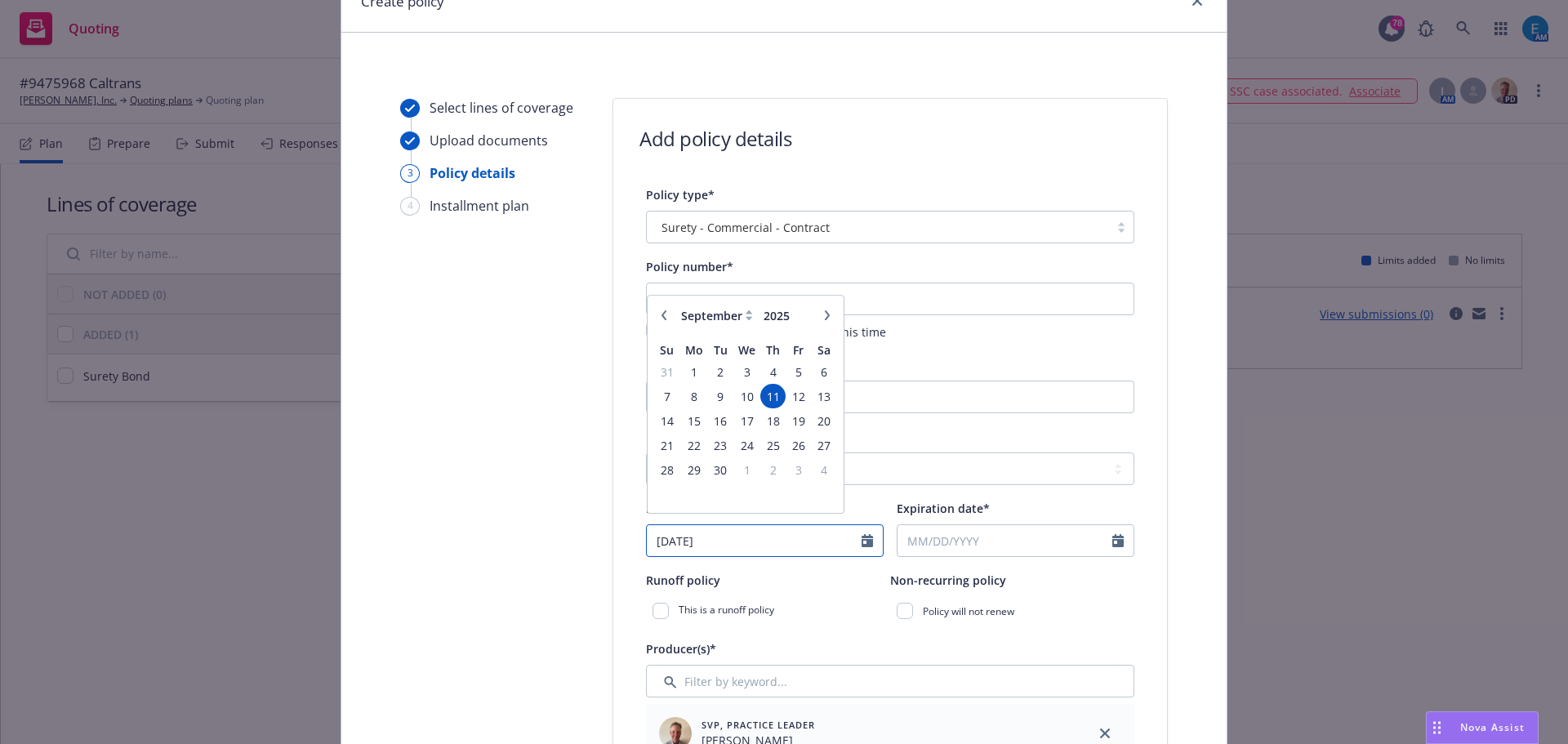
click at [722, 545] on input "[DATE]" at bounding box center [753, 541] width 215 height 31
click at [687, 405] on span "8" at bounding box center [693, 404] width 25 height 20
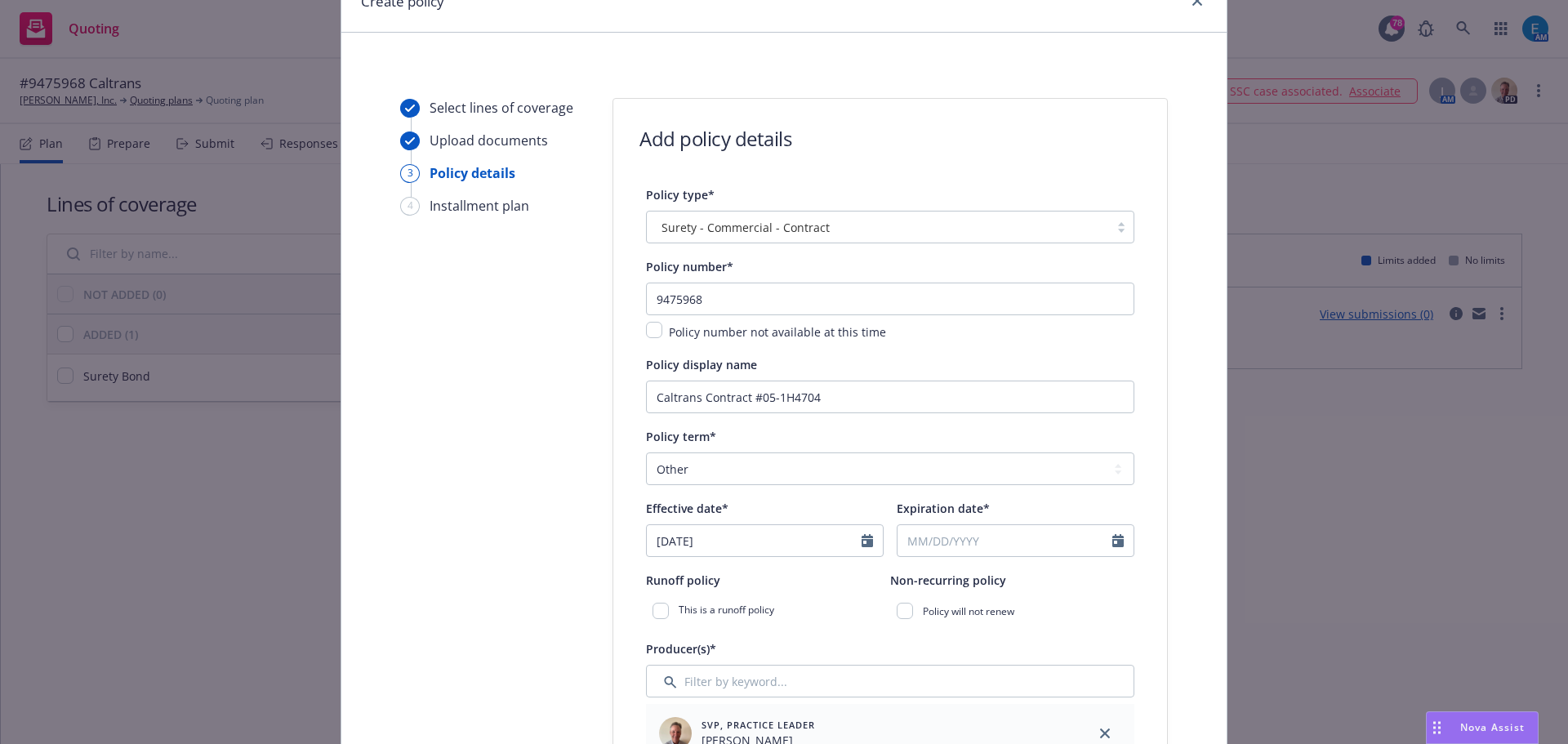
type input "[DATE]"
select select "9"
click at [982, 546] on input "Expiration date*" at bounding box center [1004, 541] width 215 height 31
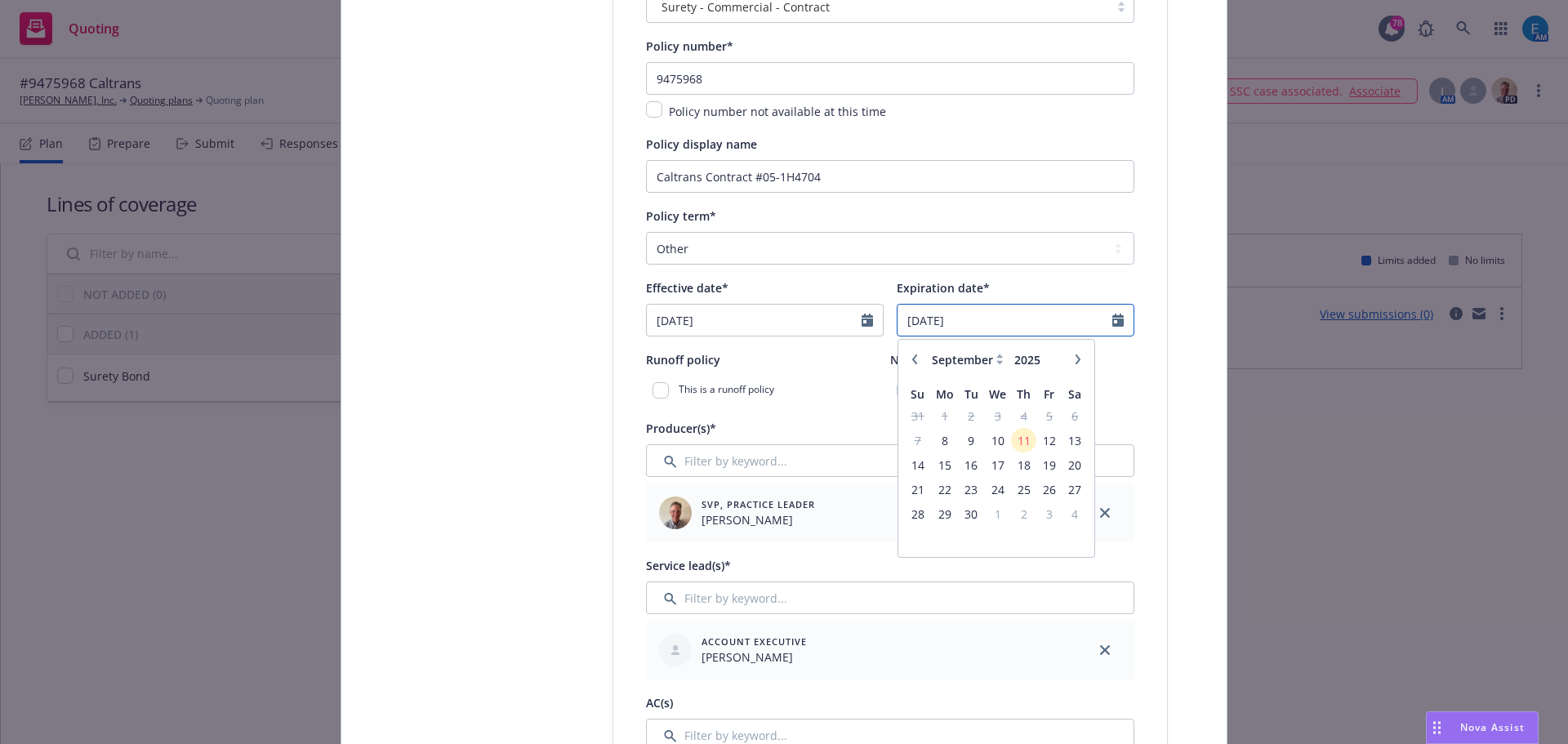
scroll to position [327, 0]
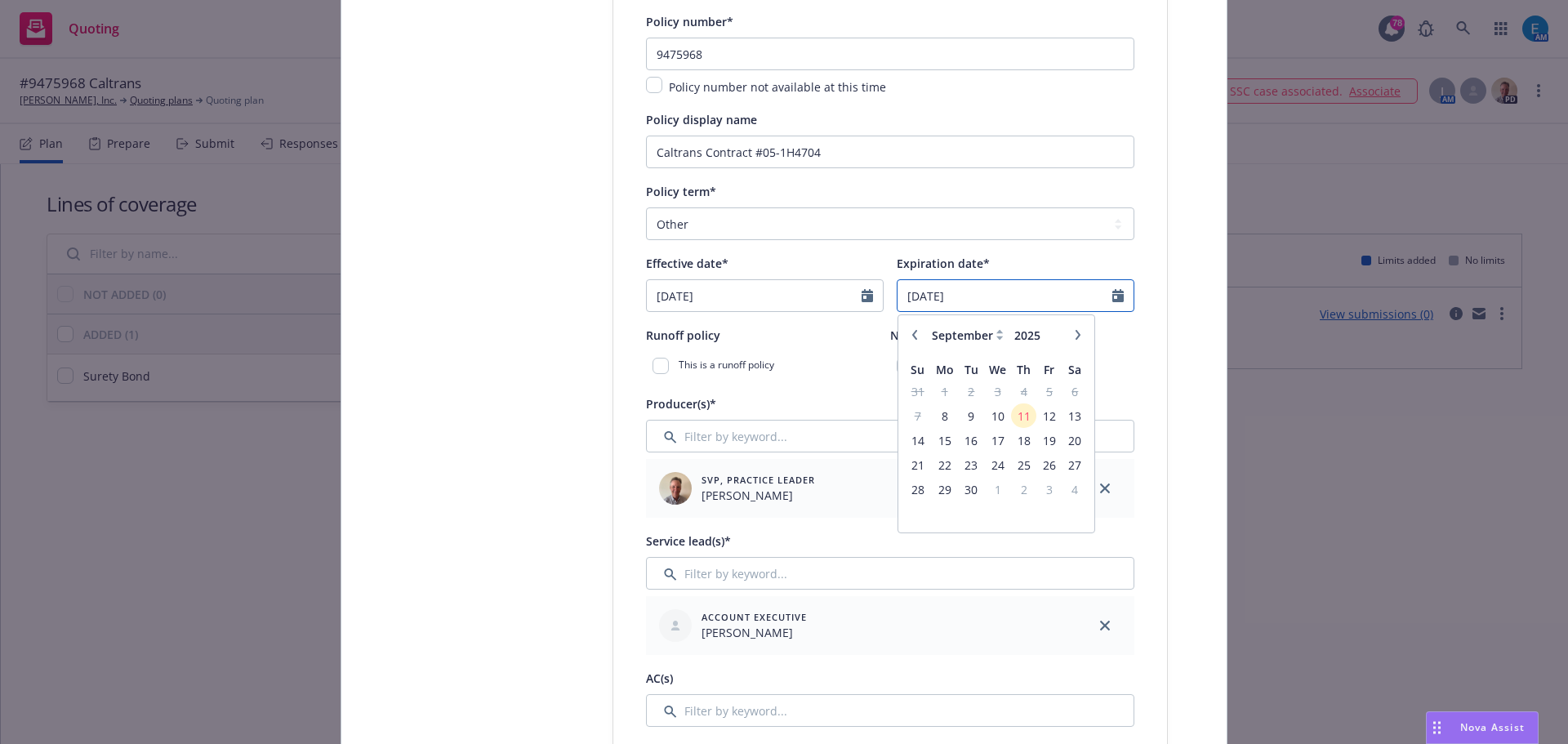
type input "[DATE]"
click at [836, 404] on div "Producer(s)*" at bounding box center [890, 403] width 488 height 19
click at [897, 367] on input "checkbox" at bounding box center [904, 366] width 16 height 16
checkbox input "true"
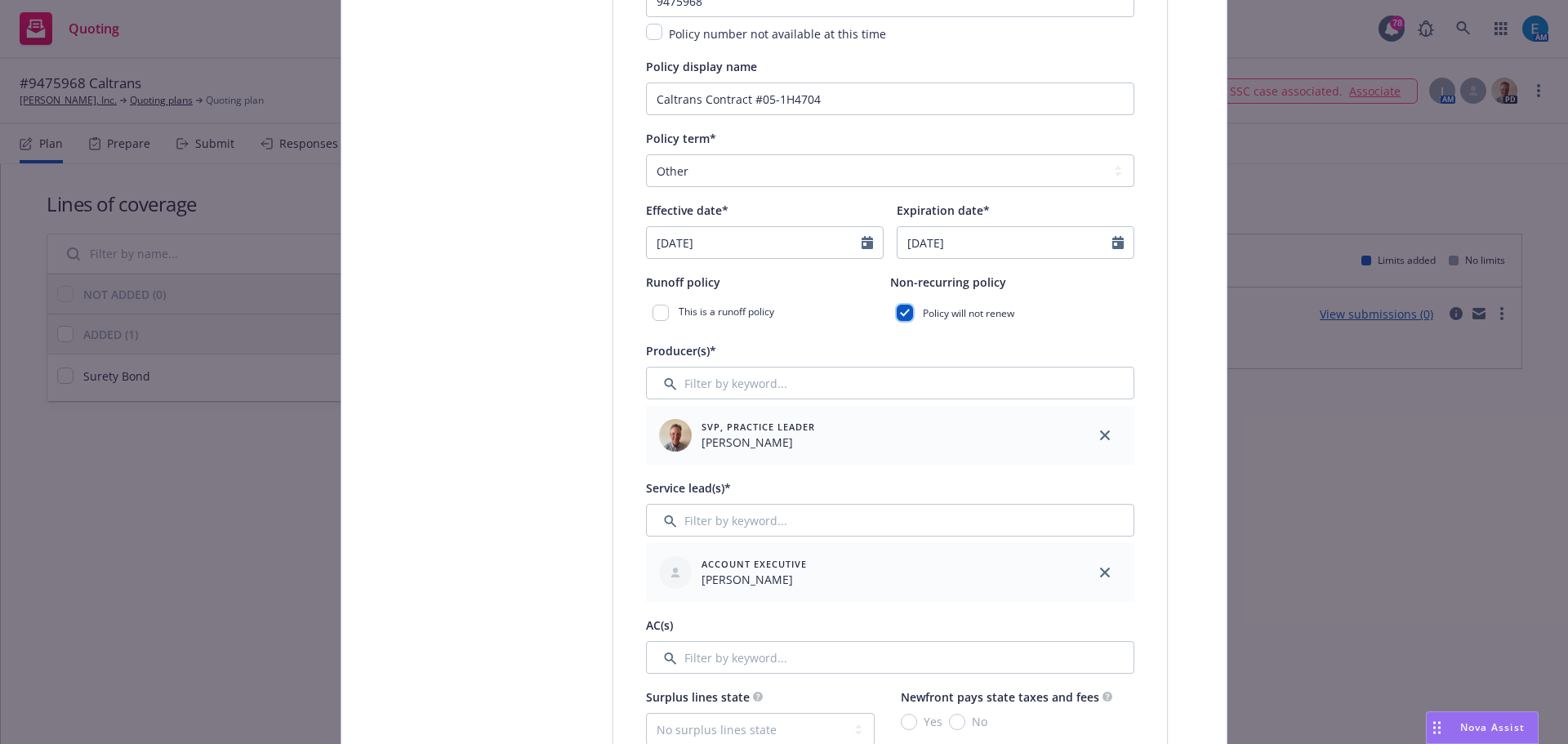
scroll to position [490, 0]
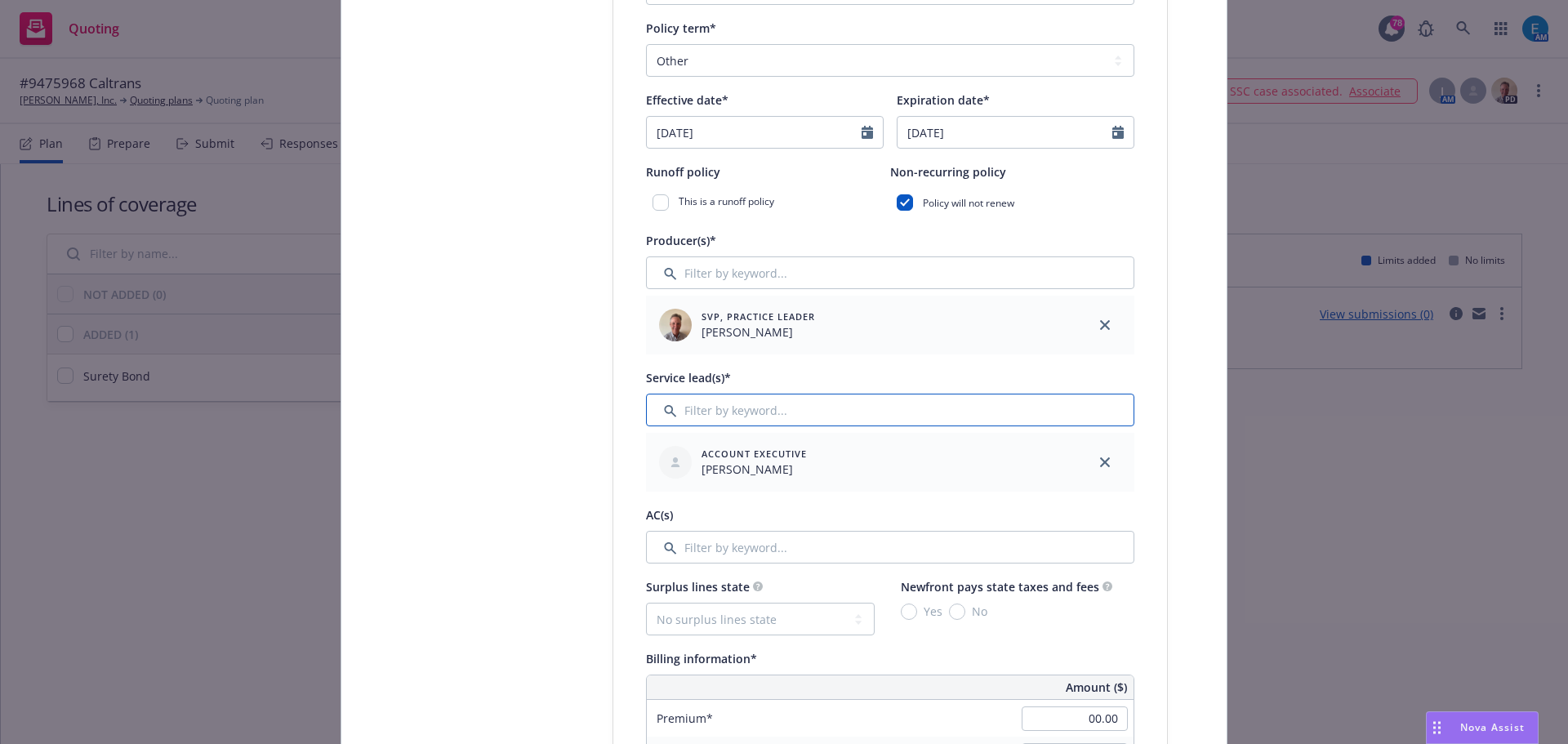
click at [718, 411] on input "Filter by keyword..." at bounding box center [890, 410] width 488 height 33
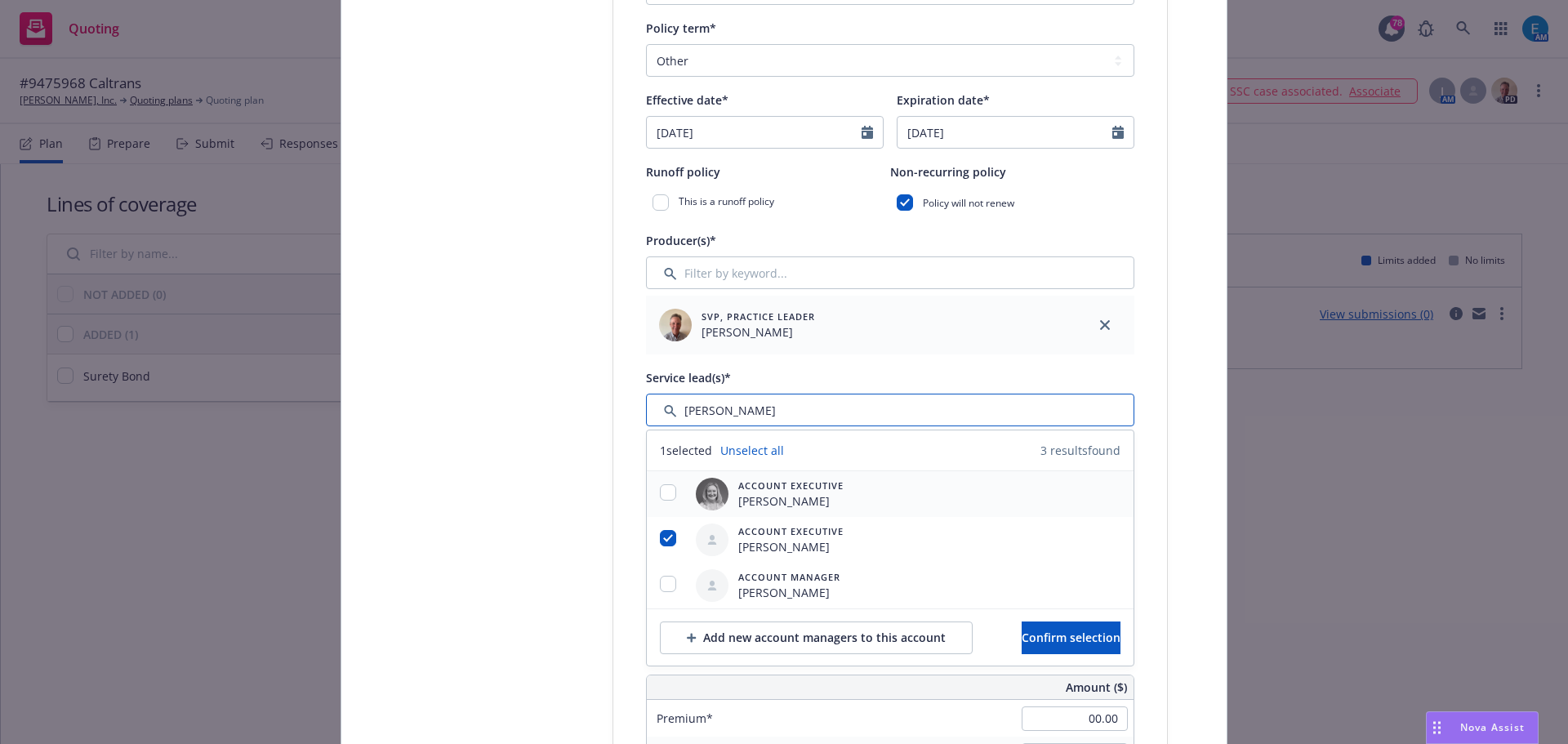
type input "[PERSON_NAME]"
click at [662, 490] on input "checkbox" at bounding box center [668, 492] width 16 height 16
checkbox input "true"
click at [660, 536] on input "checkbox" at bounding box center [668, 538] width 16 height 16
checkbox input "false"
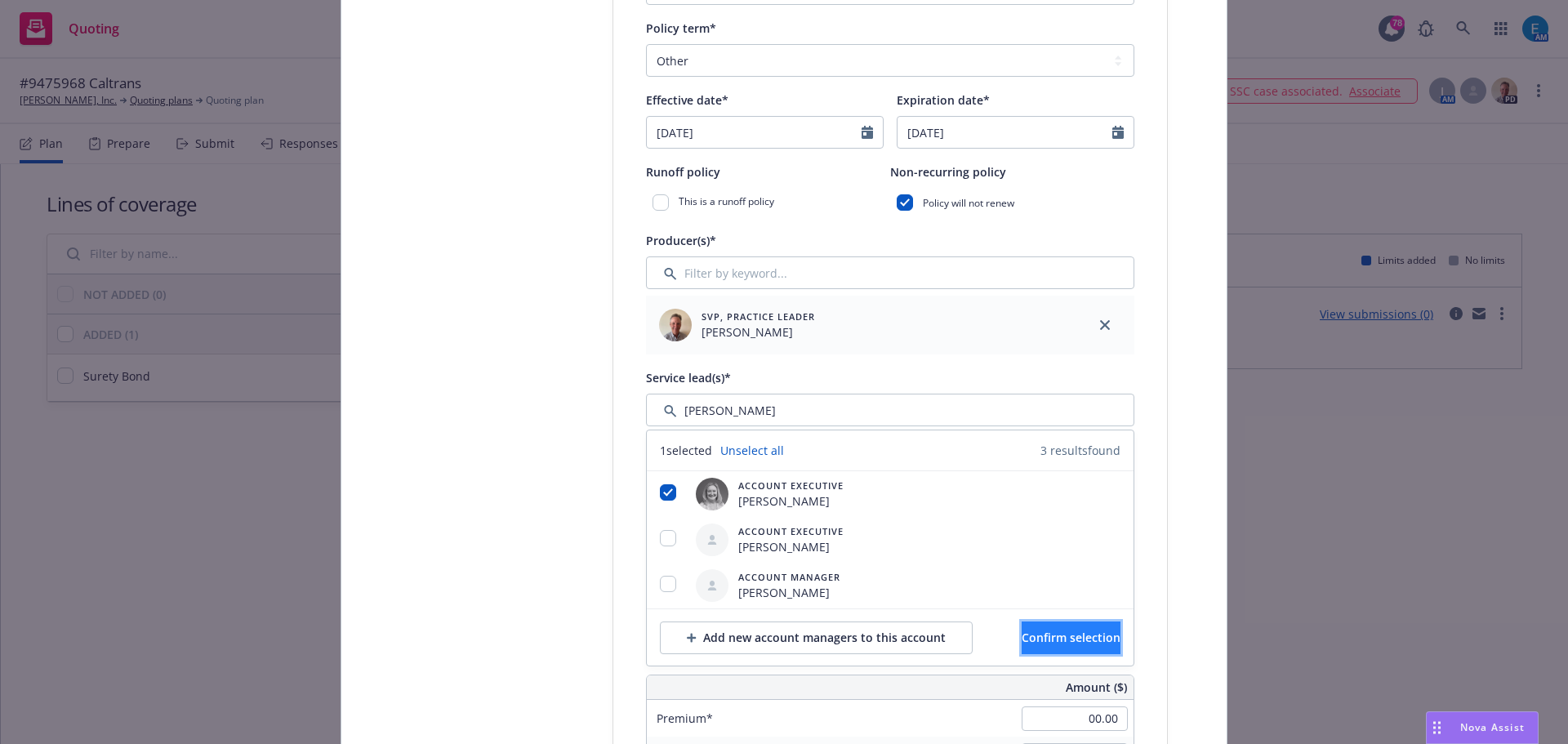
click at [1066, 641] on span "Confirm selection" at bounding box center [1071, 637] width 99 height 16
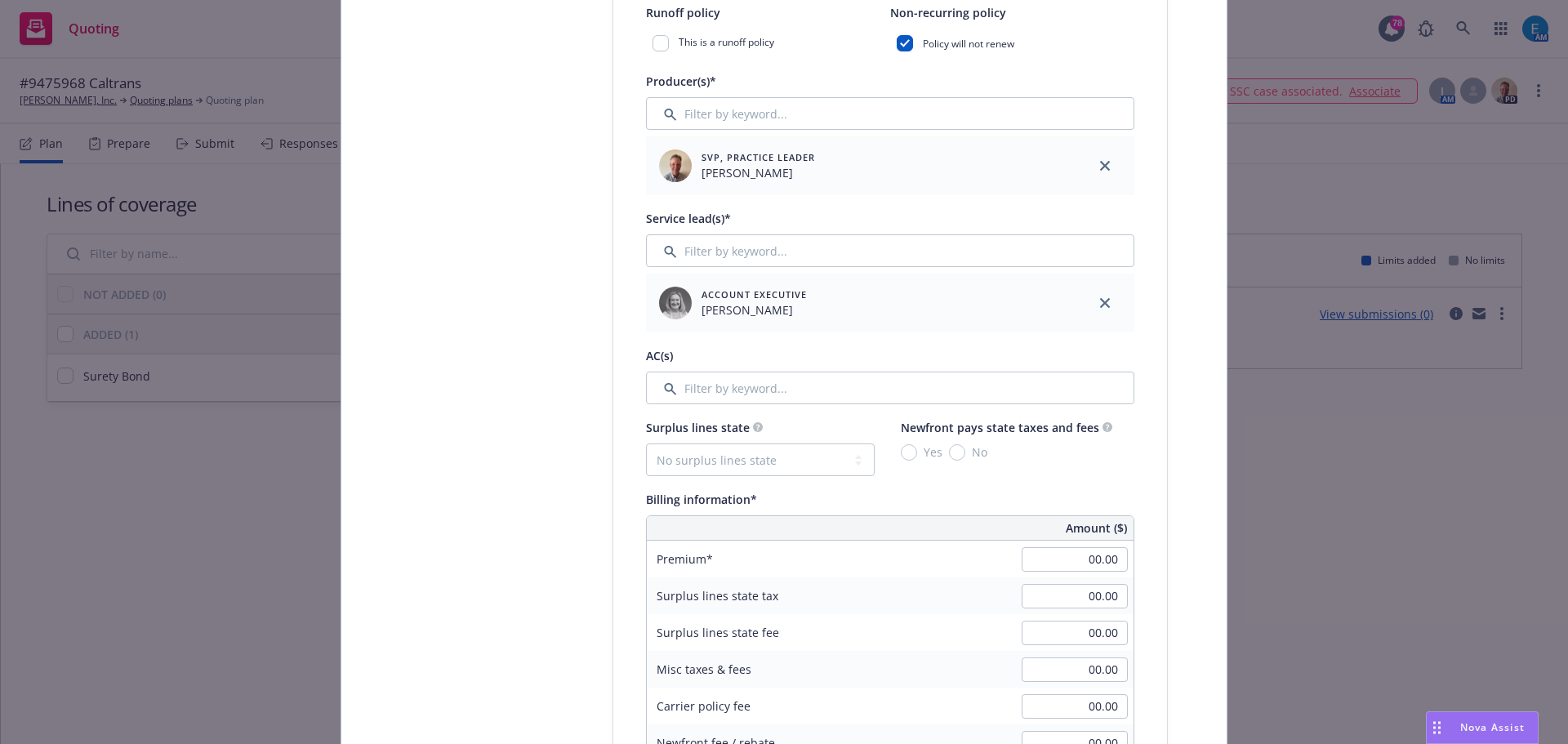
scroll to position [653, 0]
click at [756, 384] on input "Filter by keyword..." at bounding box center [890, 383] width 488 height 33
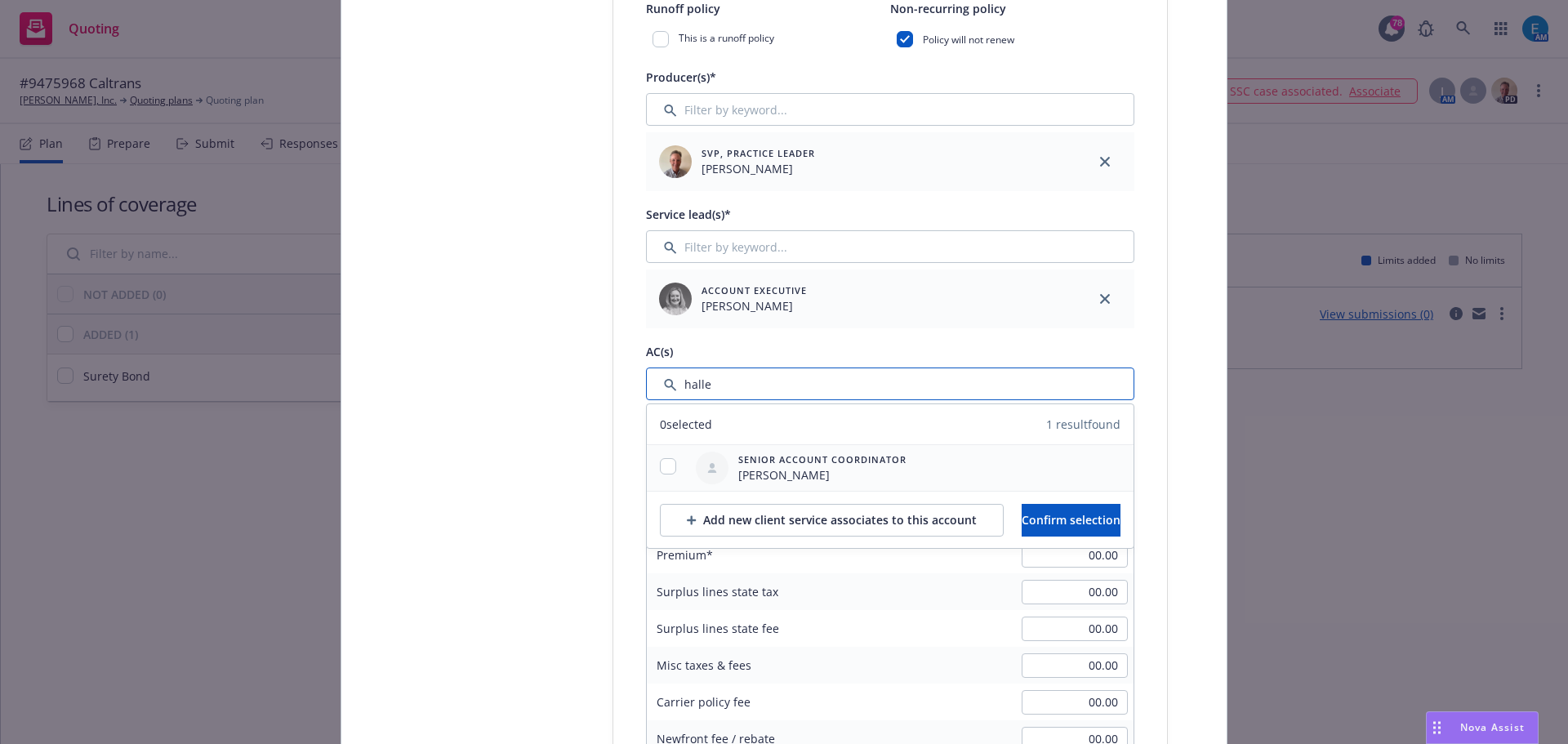
type input "halle"
click at [660, 463] on input "checkbox" at bounding box center [668, 466] width 16 height 16
checkbox input "true"
click at [1045, 517] on span "Confirm selection" at bounding box center [1071, 519] width 99 height 16
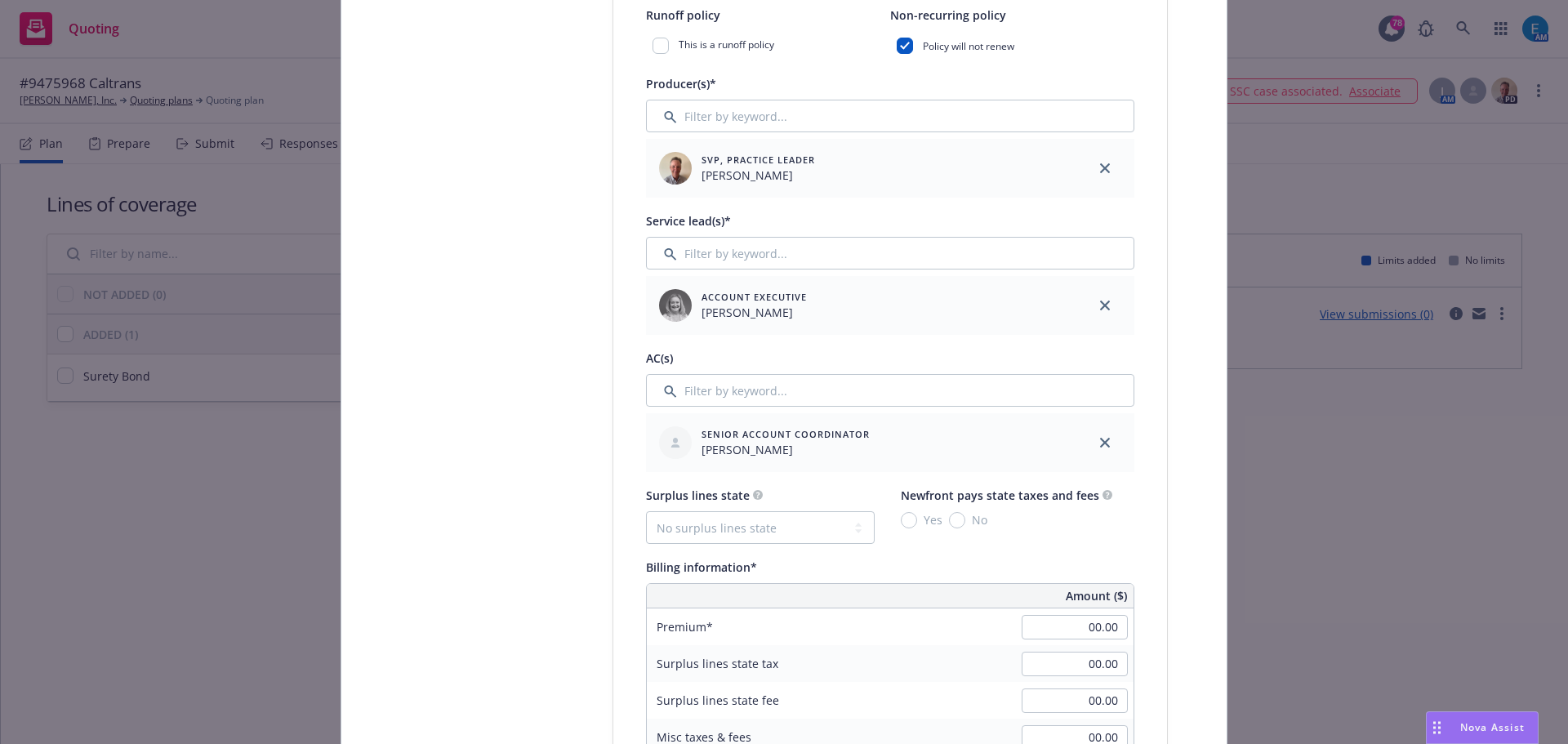
scroll to position [816, 0]
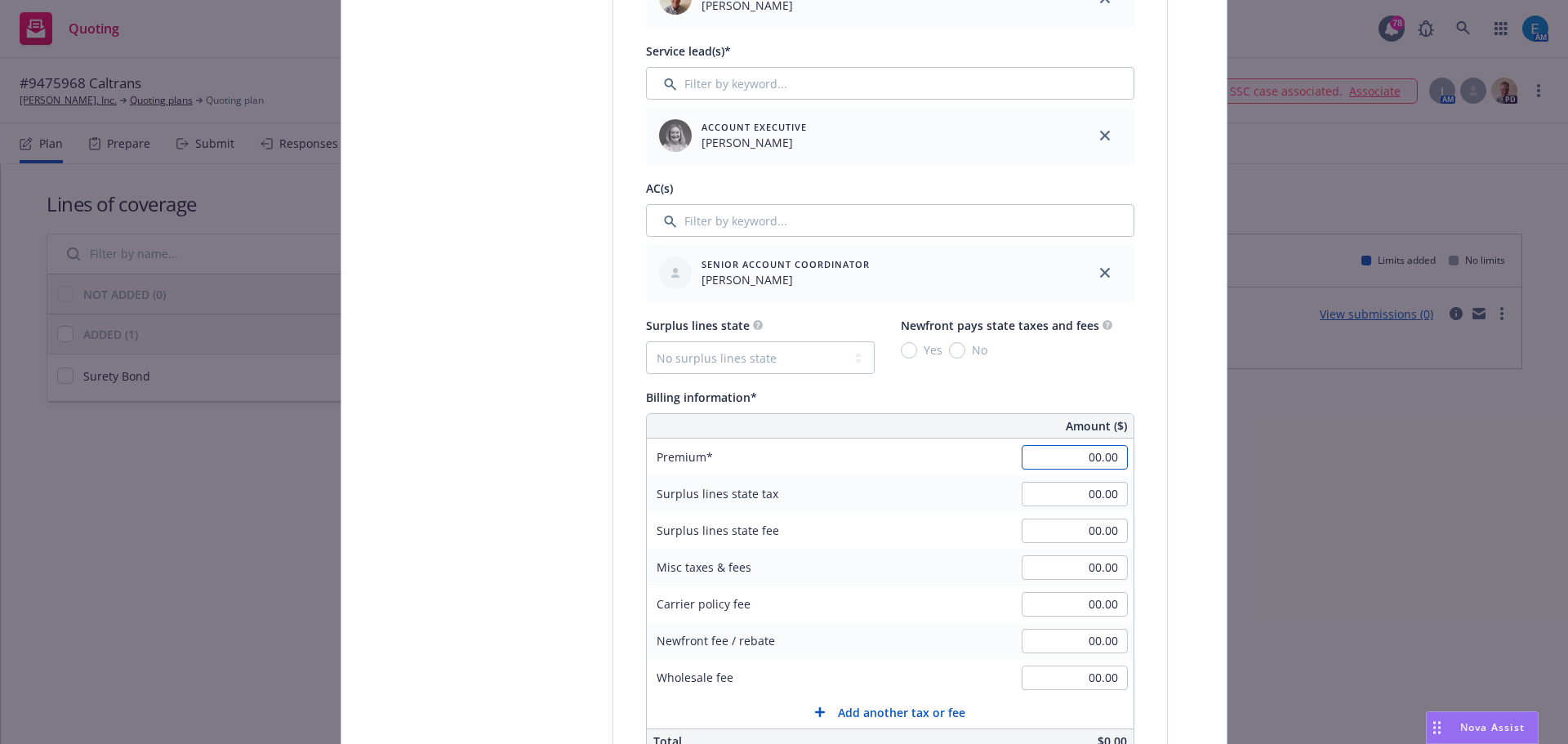
click at [1054, 454] on input "00.00" at bounding box center [1075, 457] width 106 height 25
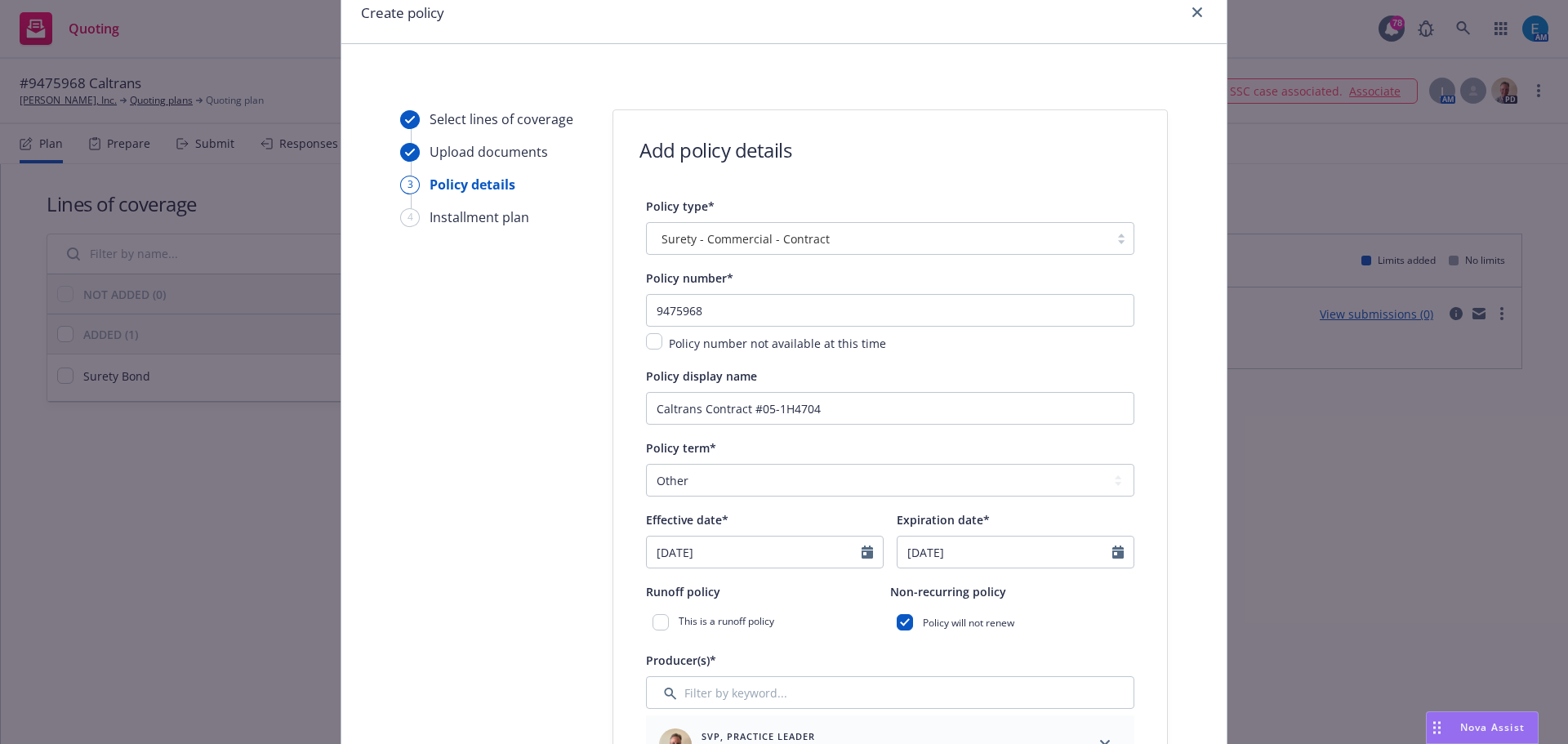
scroll to position [0, 0]
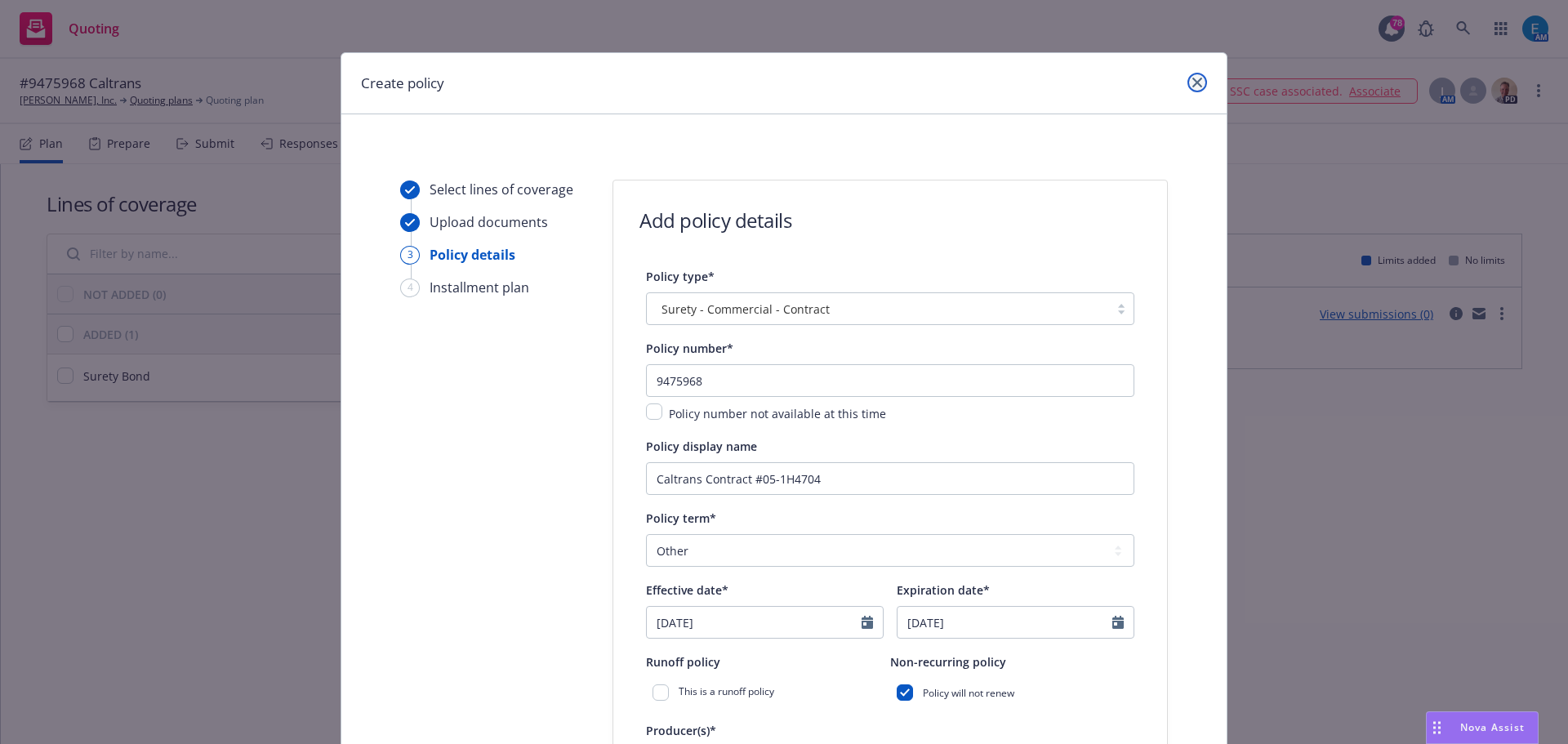
click at [1192, 81] on icon "close" at bounding box center [1196, 82] width 10 height 10
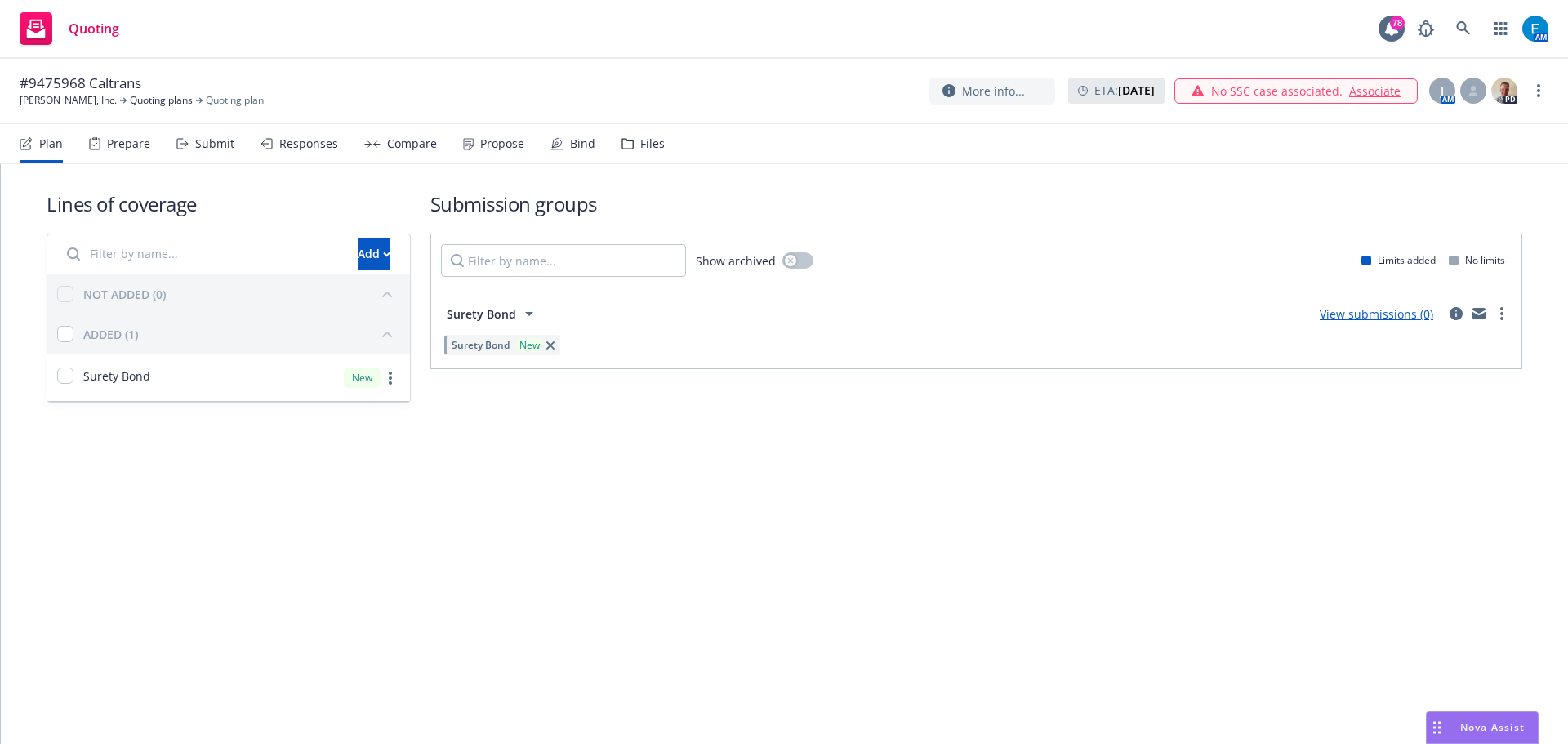
click at [1500, 722] on span "Nova Assist" at bounding box center [1492, 727] width 64 height 14
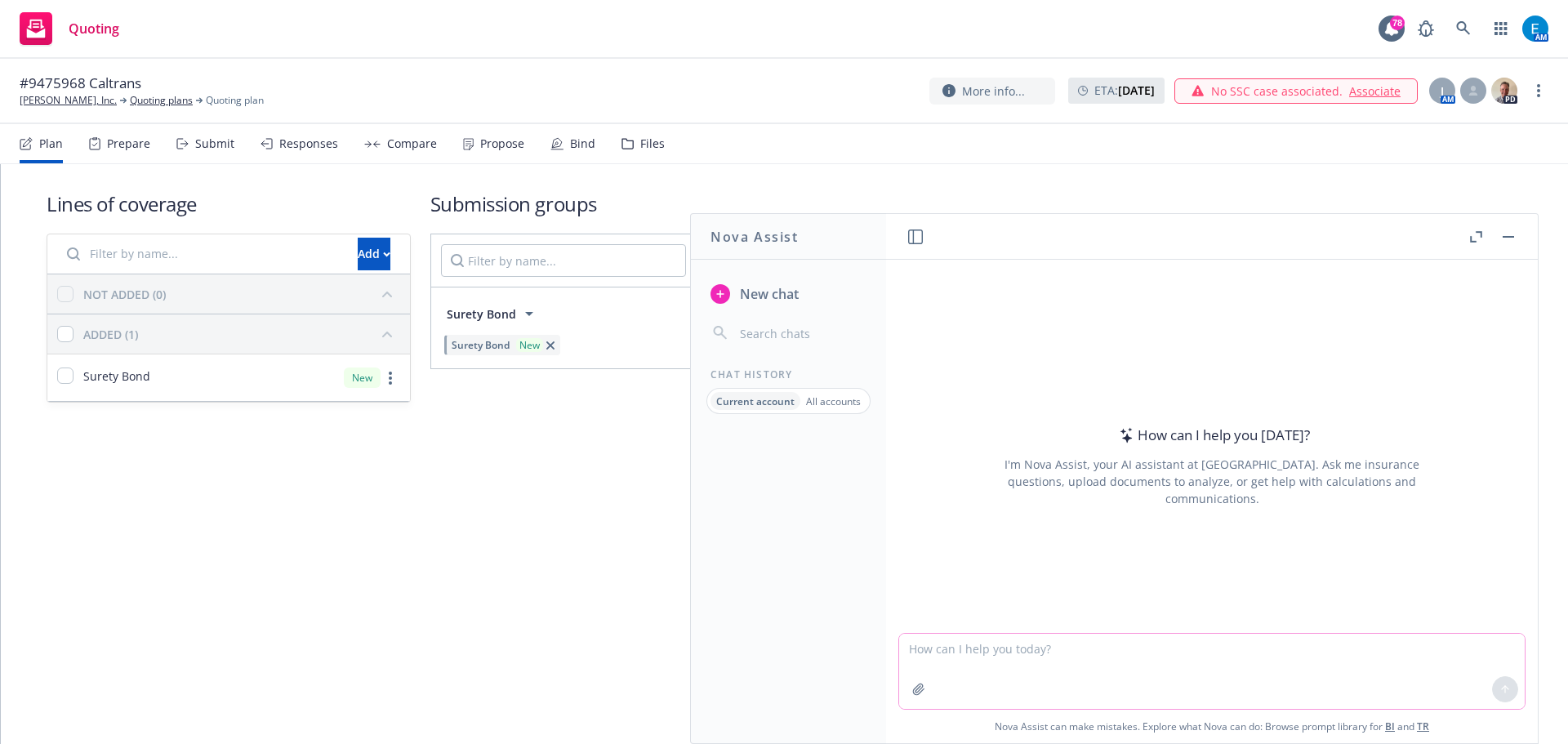
click at [958, 659] on textarea at bounding box center [1211, 671] width 625 height 75
type textarea "combine data from the two spreadsheets into one spreadsheet by bond number (col…"
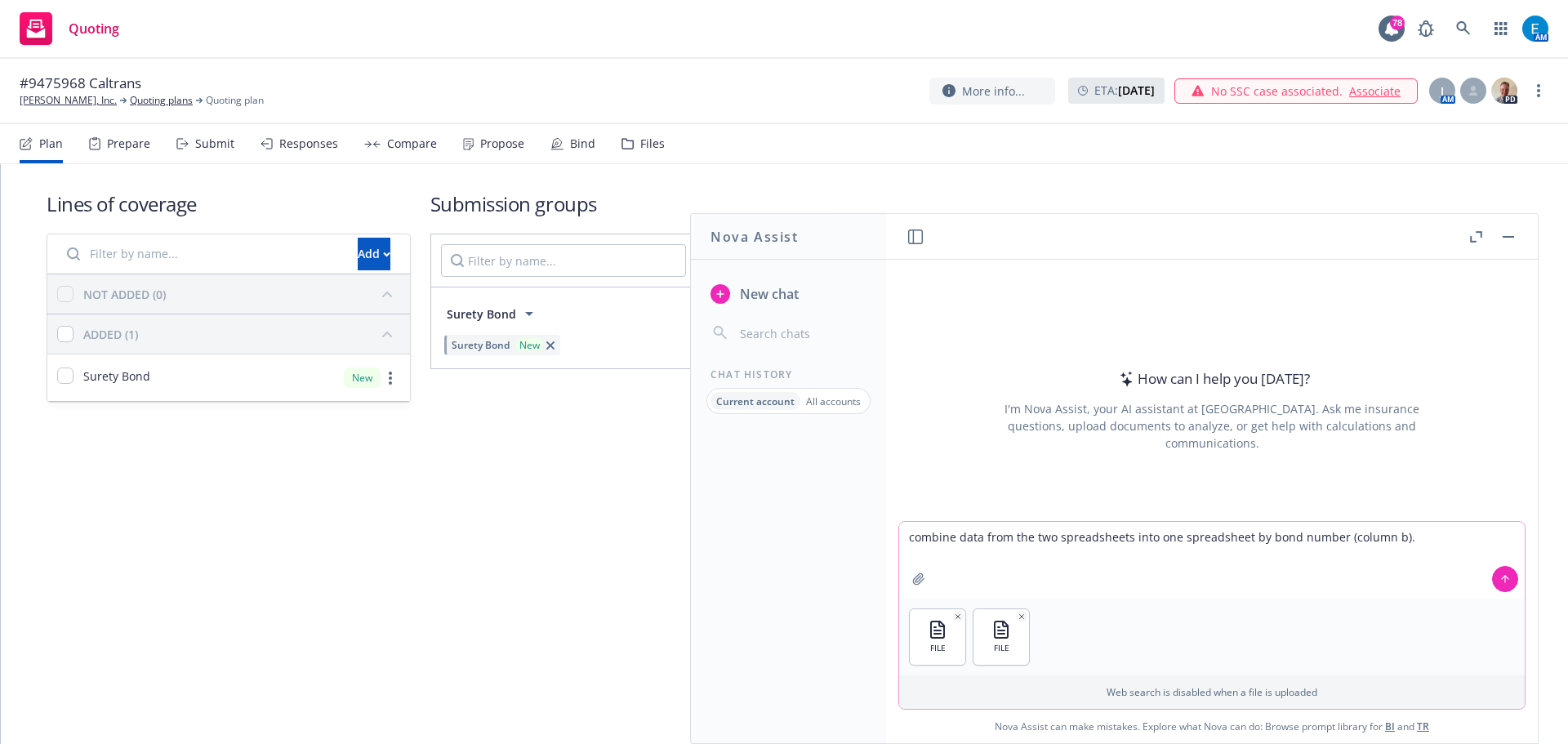
click at [1505, 580] on icon at bounding box center [1505, 578] width 0 height 6
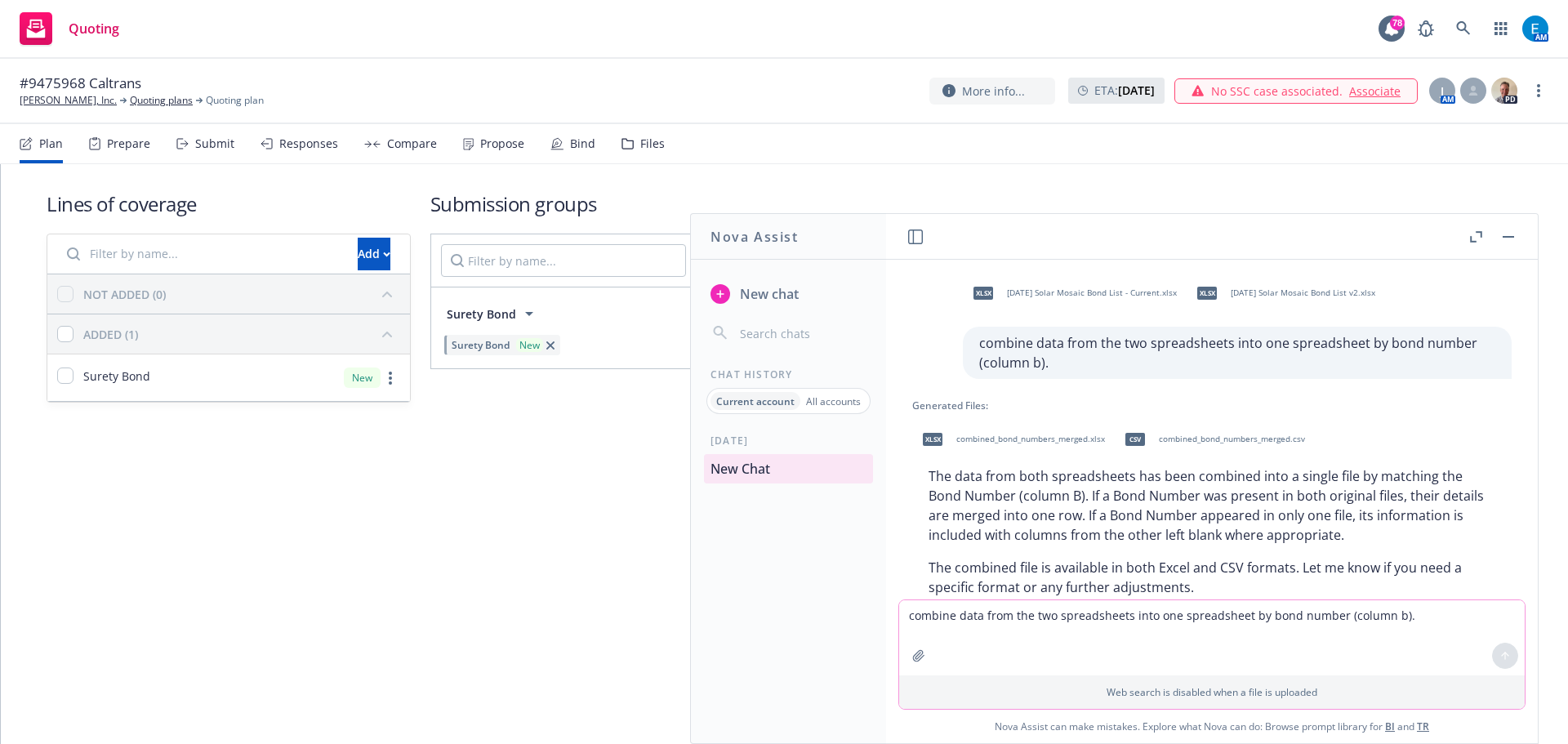
scroll to position [43, 0]
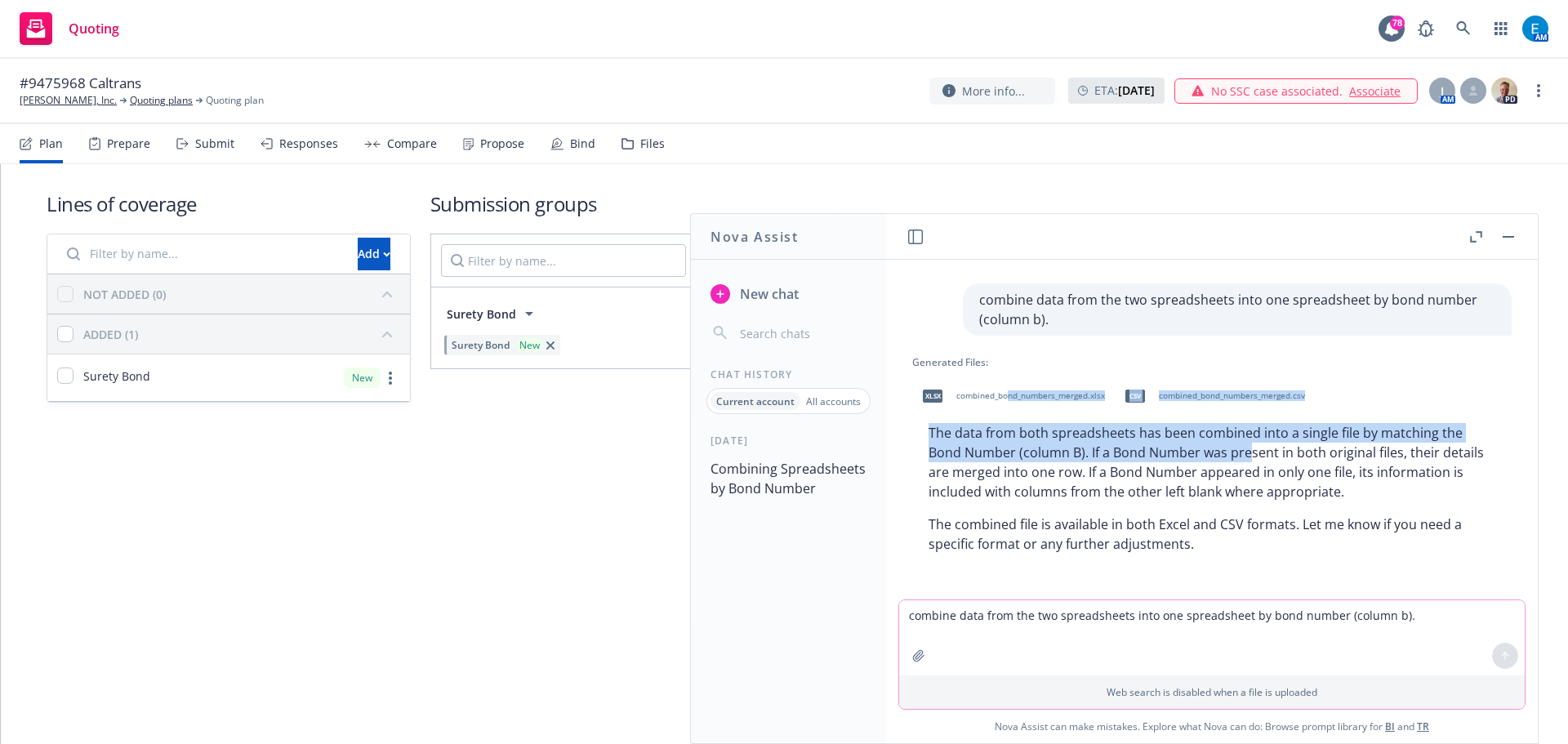
drag, startPoint x: 1010, startPoint y: 394, endPoint x: 1126, endPoint y: 427, distance: 120.6
click at [1162, 433] on div "Generated Files: xlsx combined_bond_numbers_merged.xlsx csv combined_bond_numbe…" at bounding box center [1211, 458] width 600 height 205
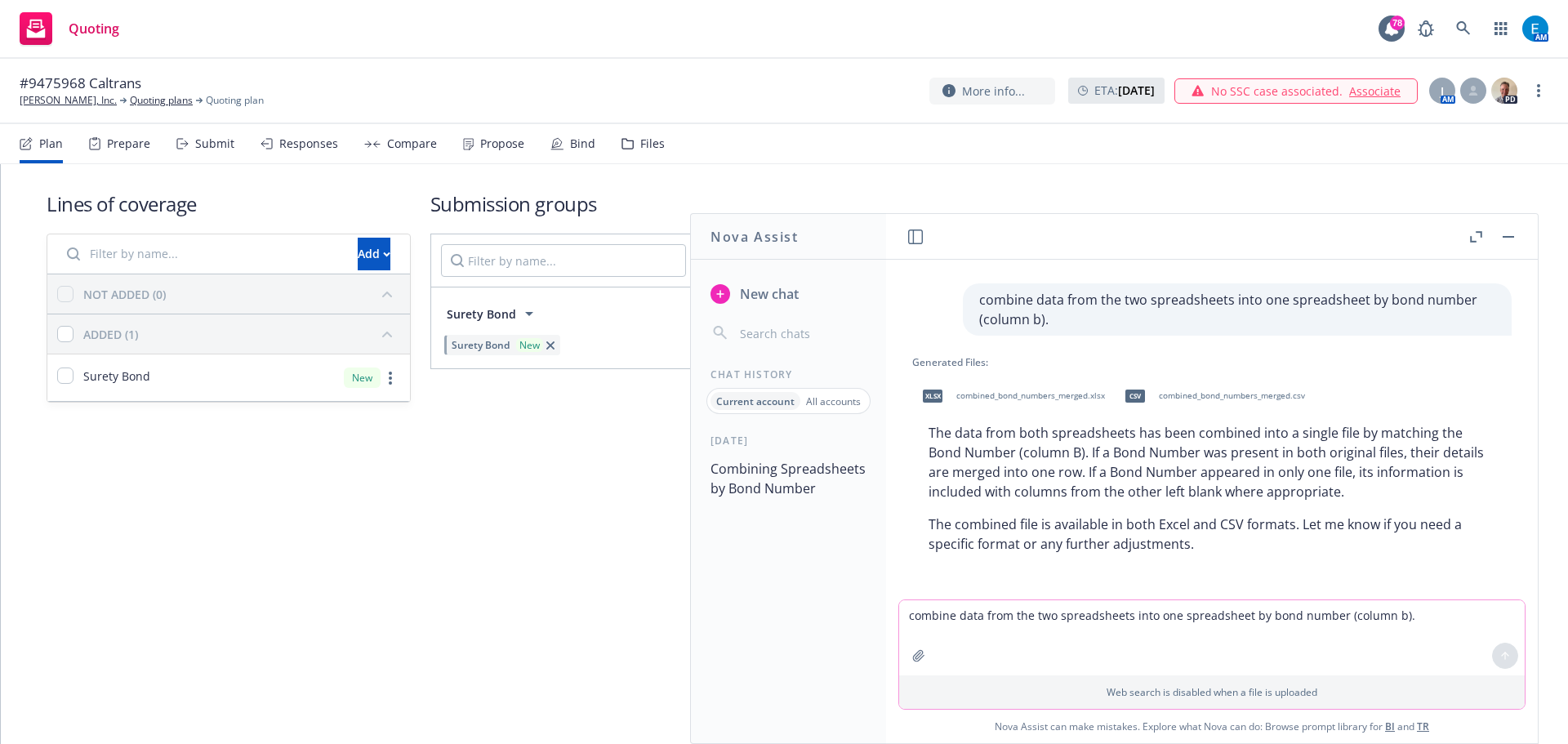
click at [1096, 166] on div "Lines of coverage Add NOT ADDED (0) ADDED (1) Surety Bond New Submission groups…" at bounding box center [784, 296] width 1476 height 264
click at [957, 397] on span "combined_bond_numbers_merged.xlsx" at bounding box center [1031, 395] width 148 height 11
click at [1076, 178] on div "Lines of coverage Add NOT ADDED (0) ADDED (1) Surety Bond New Submission groups…" at bounding box center [784, 296] width 1476 height 264
click at [1212, 397] on span "combined_bond_numbers_merged.csv" at bounding box center [1232, 395] width 146 height 11
